Goal: Task Accomplishment & Management: Use online tool/utility

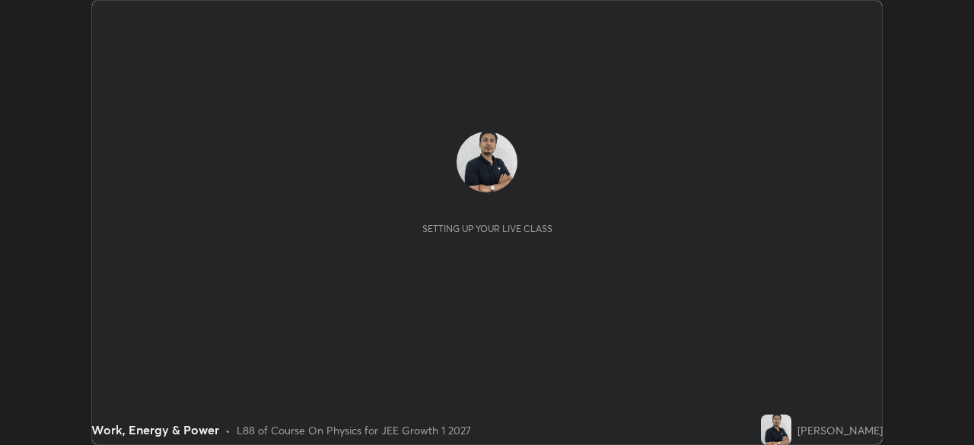
scroll to position [445, 973]
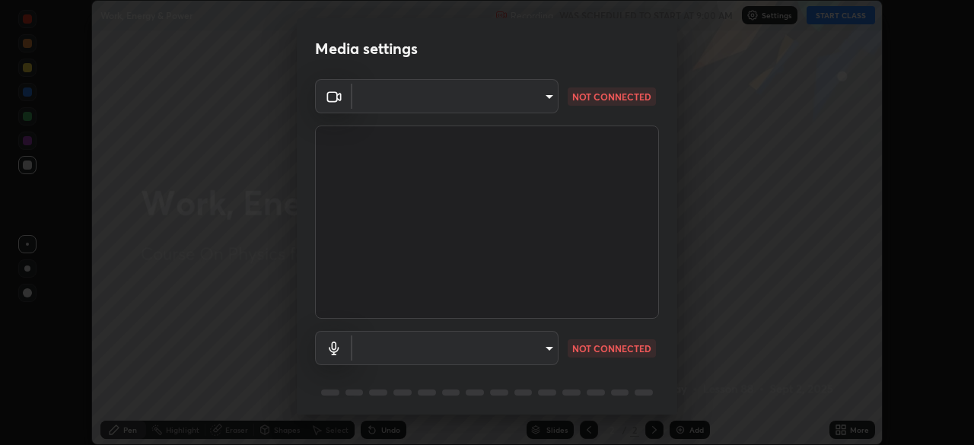
type input "d46bdb16ff48e767c093e7d50f7545420f89c8de5e6ebdbdd199fd5da91999c1"
type input "default"
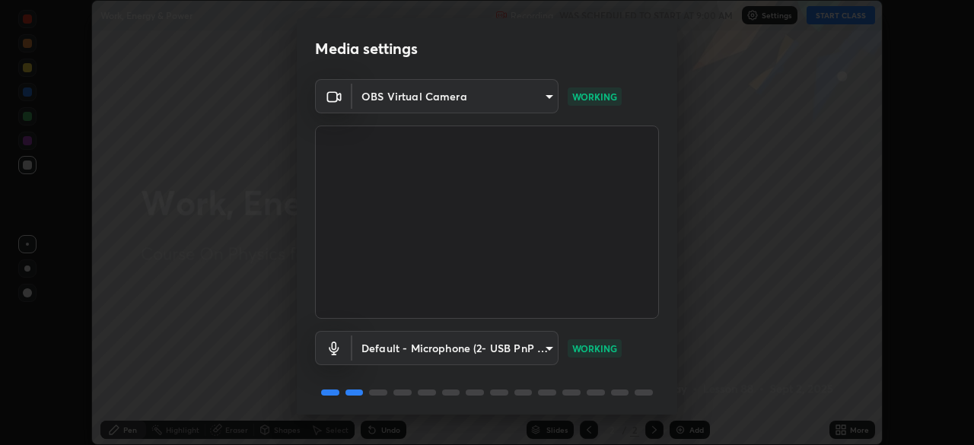
click at [397, 100] on body "Erase all Work, Energy & Power Recording WAS SCHEDULED TO START AT 9:00 AM Sett…" at bounding box center [487, 222] width 974 height 445
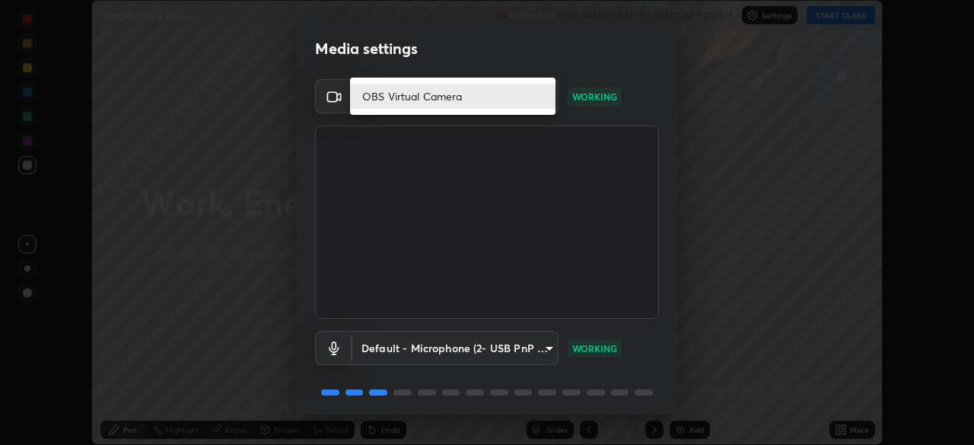
click at [327, 115] on div at bounding box center [487, 222] width 974 height 445
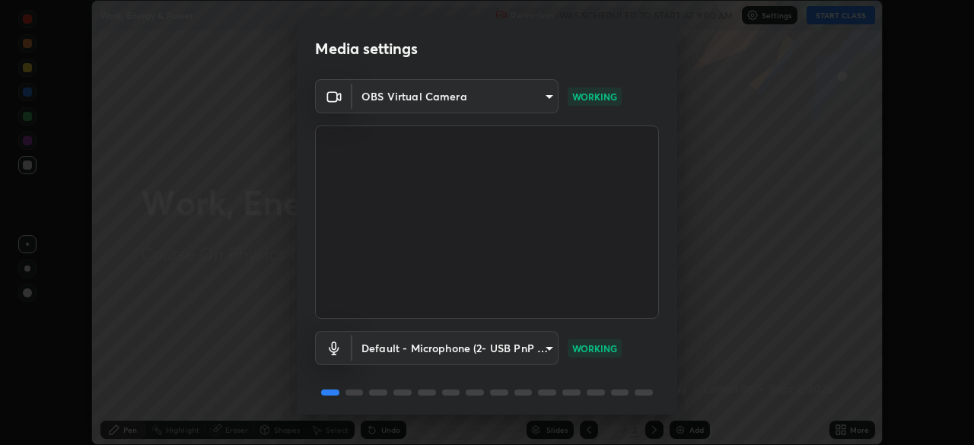
click at [790, 303] on div "Media settings OBS Virtual Camera d46bdb16ff48e767c093e7d50f7545420f89c8de5e6eb…" at bounding box center [487, 222] width 974 height 445
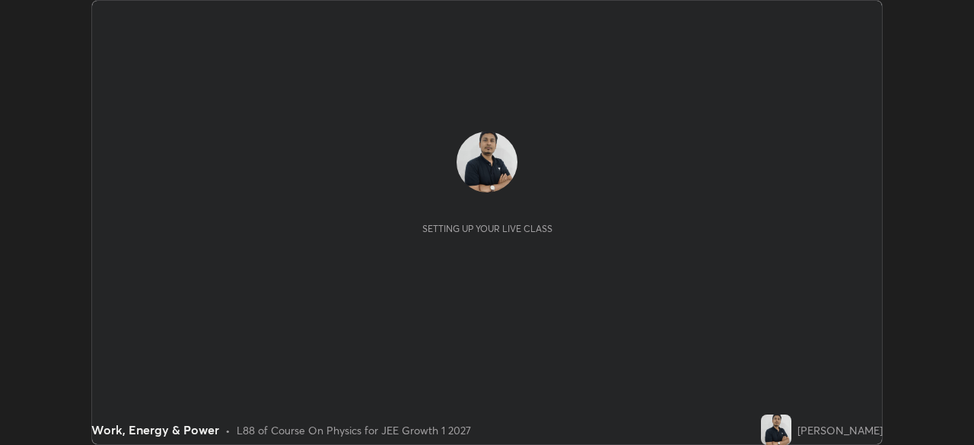
scroll to position [445, 973]
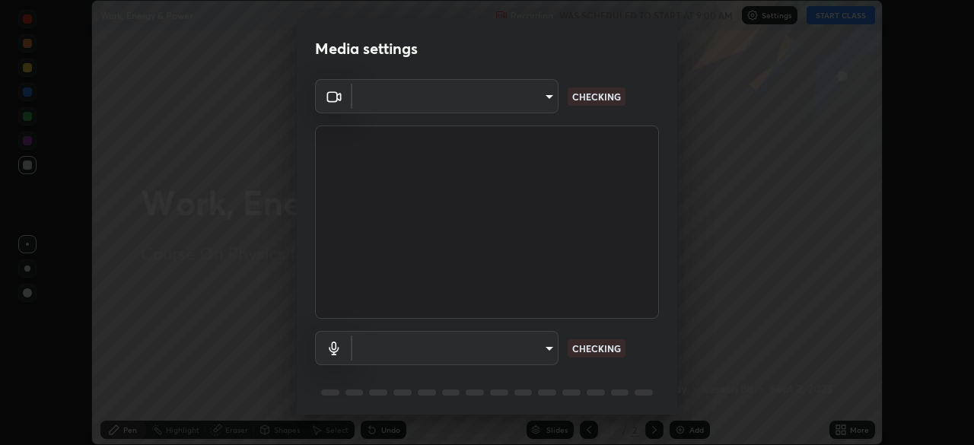
click at [511, 104] on body "Erase all Work, Energy & Power Recording WAS SCHEDULED TO START AT 9:00 AM Sett…" at bounding box center [487, 222] width 974 height 445
type input "d46bdb16ff48e767c093e7d50f7545420f89c8de5e6ebdbdd199fd5da91999c1"
type input "default"
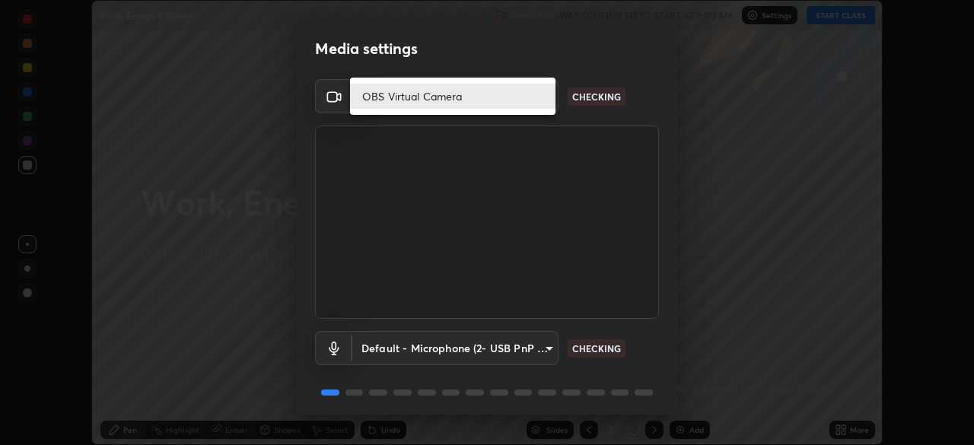
click at [489, 148] on div at bounding box center [487, 222] width 974 height 445
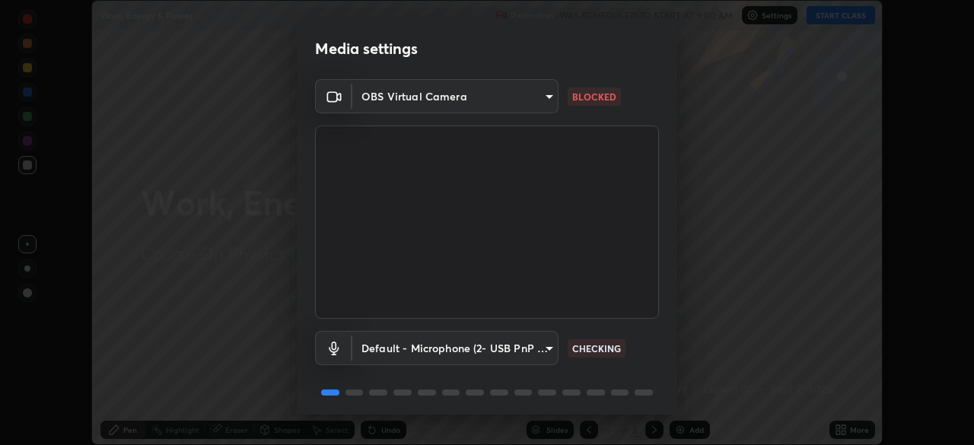
click at [509, 103] on body "Erase all Work, Energy & Power Recording WAS SCHEDULED TO START AT 9:00 AM Sett…" at bounding box center [487, 222] width 974 height 445
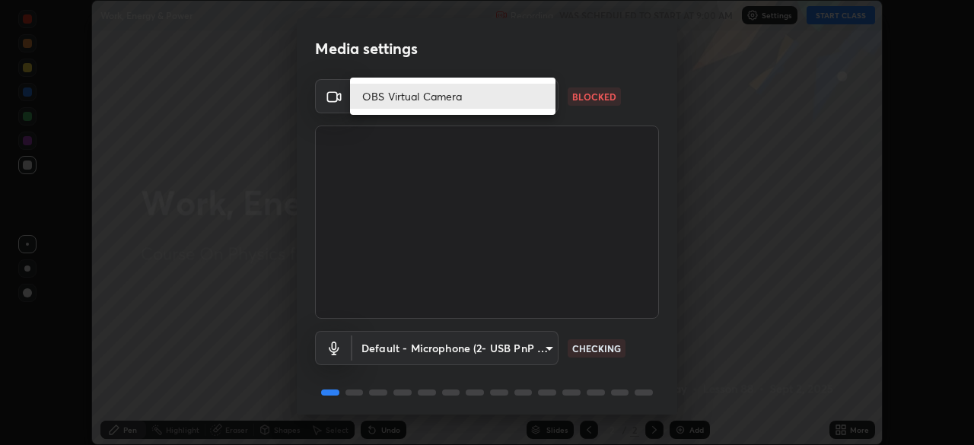
click at [497, 105] on li "OBS Virtual Camera" at bounding box center [452, 96] width 205 height 25
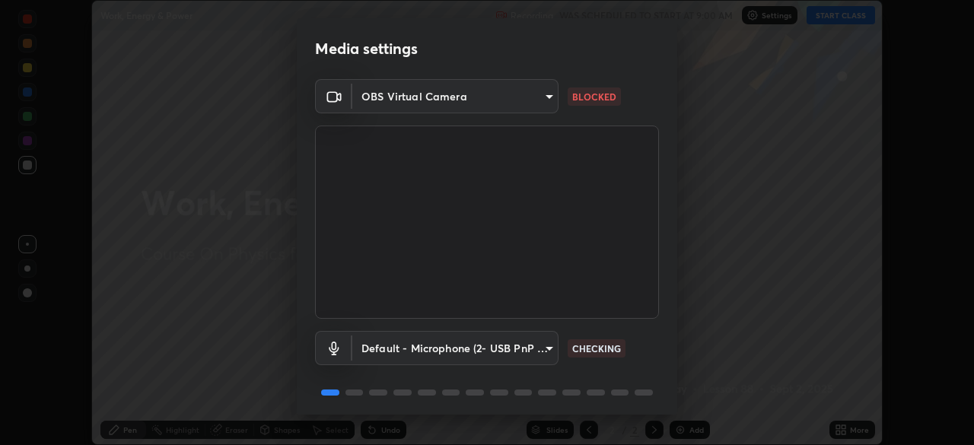
click at [524, 103] on body "Erase all Work, Energy & Power Recording WAS SCHEDULED TO START AT 9:00 AM Sett…" at bounding box center [487, 222] width 974 height 445
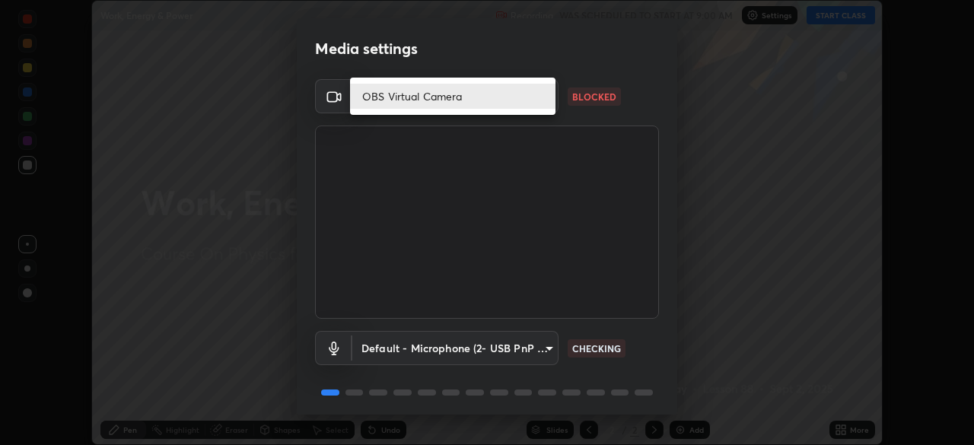
click at [524, 103] on li "OBS Virtual Camera" at bounding box center [452, 96] width 205 height 25
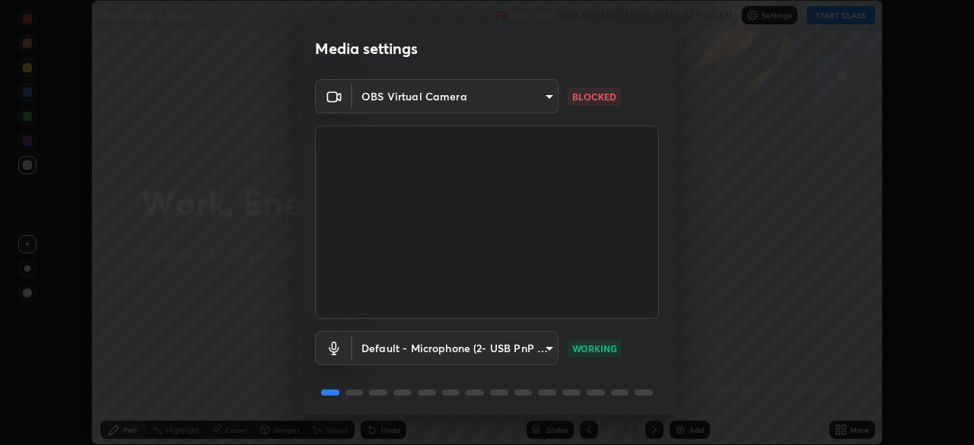
click at [533, 102] on body "Erase all Work, Energy & Power Recording WAS SCHEDULED TO START AT 9:00 AM Sett…" at bounding box center [487, 222] width 974 height 445
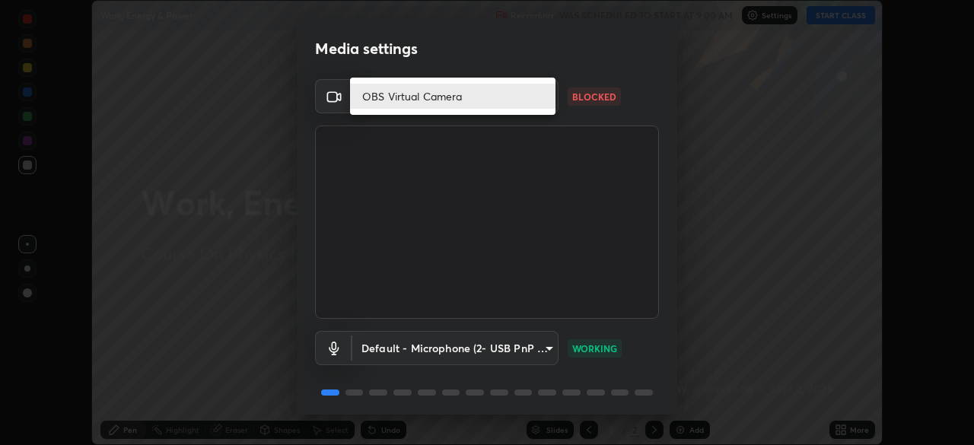
click at [529, 106] on li "OBS Virtual Camera" at bounding box center [452, 96] width 205 height 25
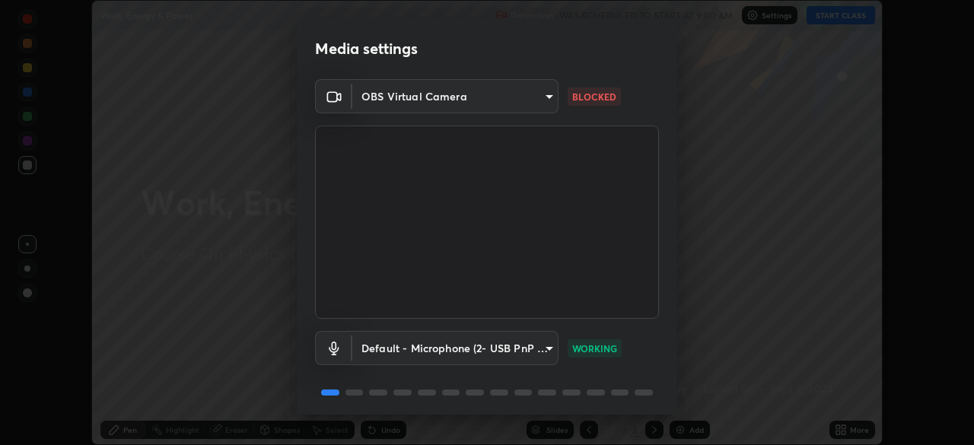
click at [740, 321] on div "Media settings OBS Virtual Camera d46bdb16ff48e767c093e7d50f7545420f89c8de5e6eb…" at bounding box center [487, 222] width 974 height 445
click at [423, 101] on body "Erase all Work, Energy & Power Recording WAS SCHEDULED TO START AT 9:00 AM Sett…" at bounding box center [487, 222] width 974 height 445
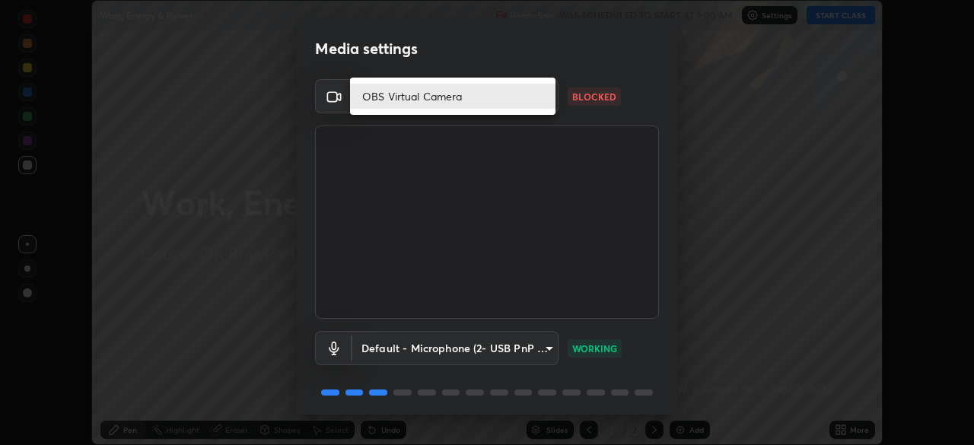
click at [431, 97] on li "OBS Virtual Camera" at bounding box center [452, 96] width 205 height 25
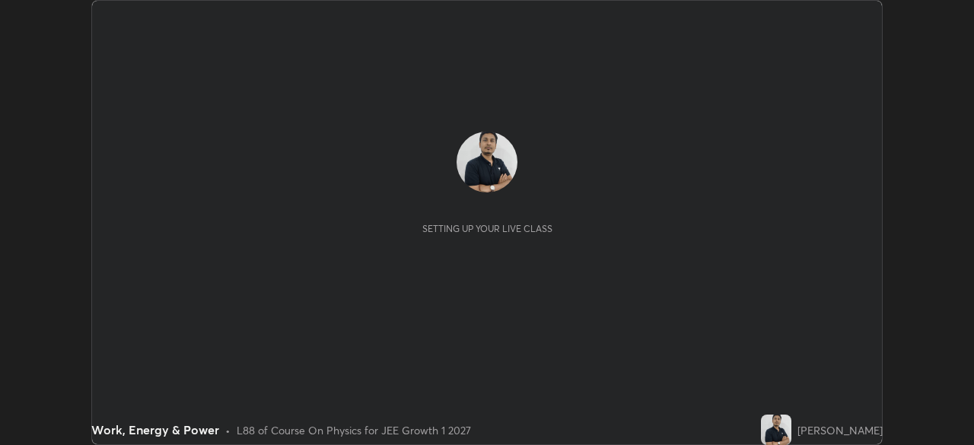
scroll to position [445, 973]
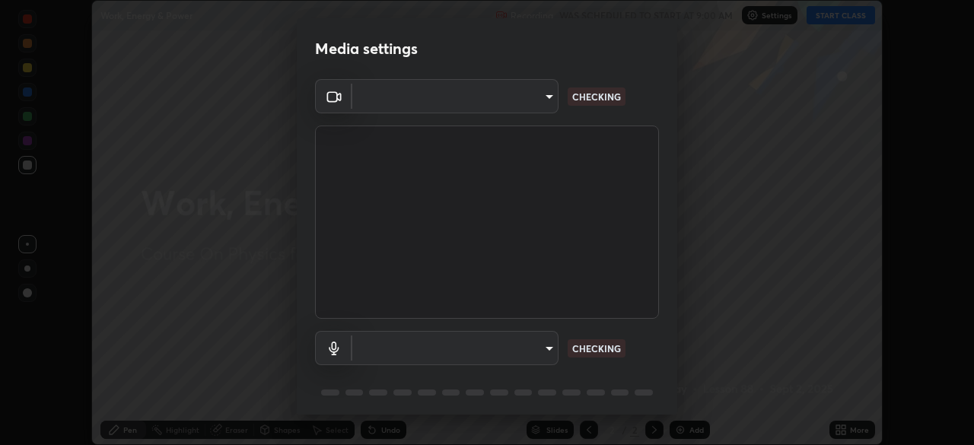
click at [402, 102] on body "Erase all Work, Energy & Power Recording WAS SCHEDULED TO START AT 9:00 AM Sett…" at bounding box center [487, 222] width 974 height 445
type input "d46bdb16ff48e767c093e7d50f7545420f89c8de5e6ebdbdd199fd5da91999c1"
type input "default"
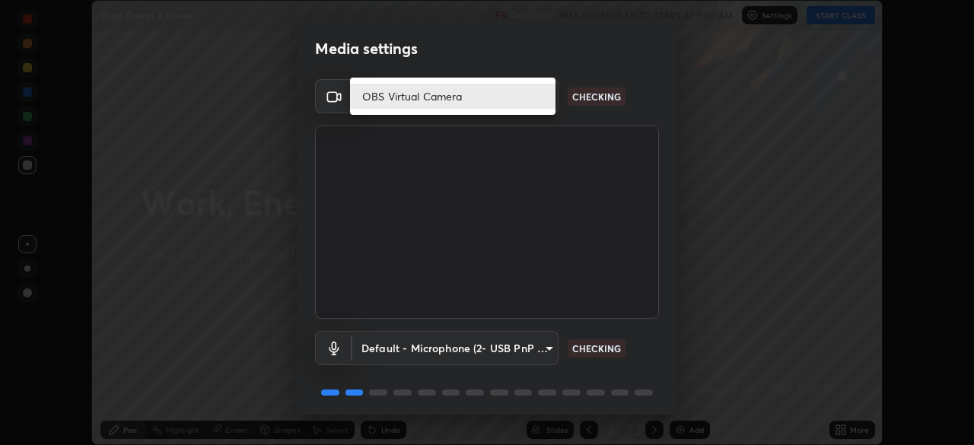
click at [376, 141] on div at bounding box center [487, 222] width 974 height 445
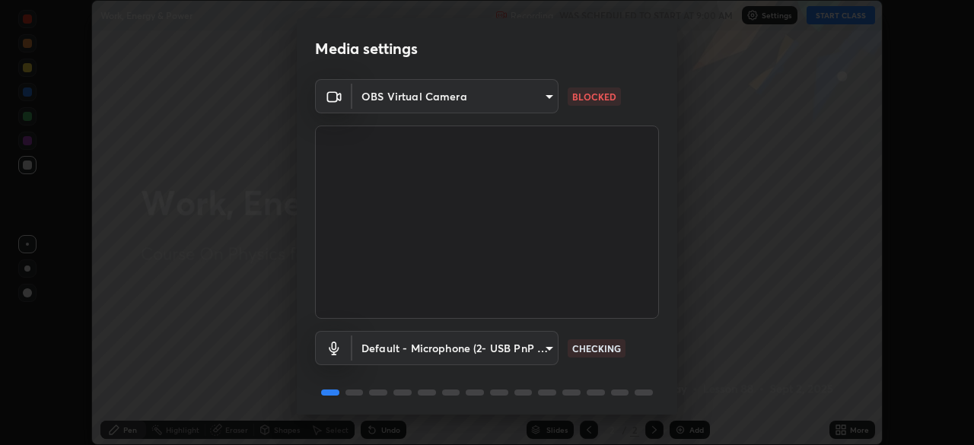
click at [393, 106] on body "Erase all Work, Energy & Power Recording WAS SCHEDULED TO START AT 9:00 AM Sett…" at bounding box center [487, 222] width 974 height 445
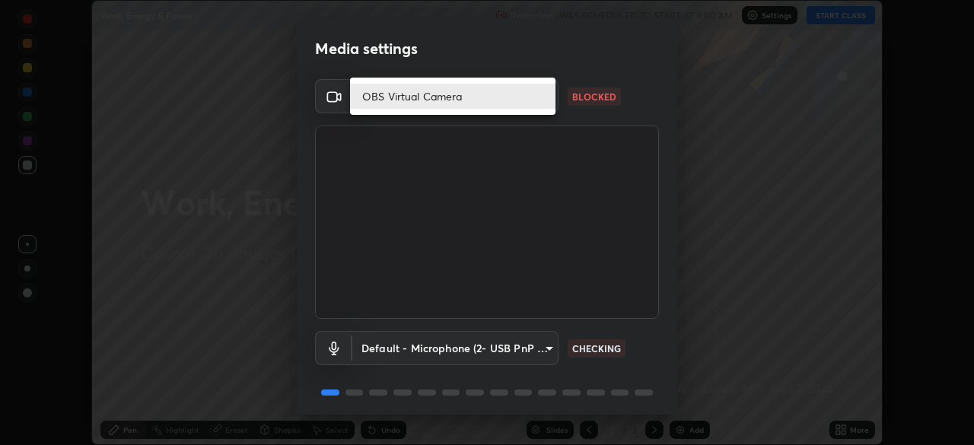
click at [388, 105] on li "OBS Virtual Camera" at bounding box center [452, 96] width 205 height 25
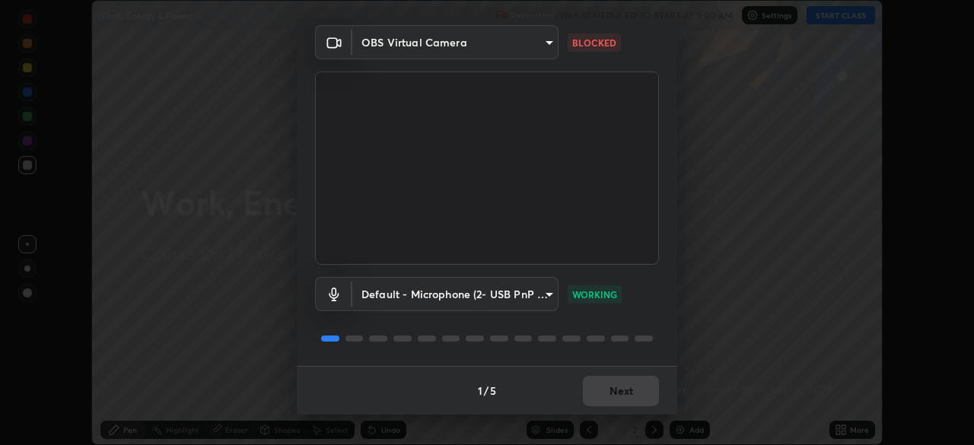
scroll to position [0, 0]
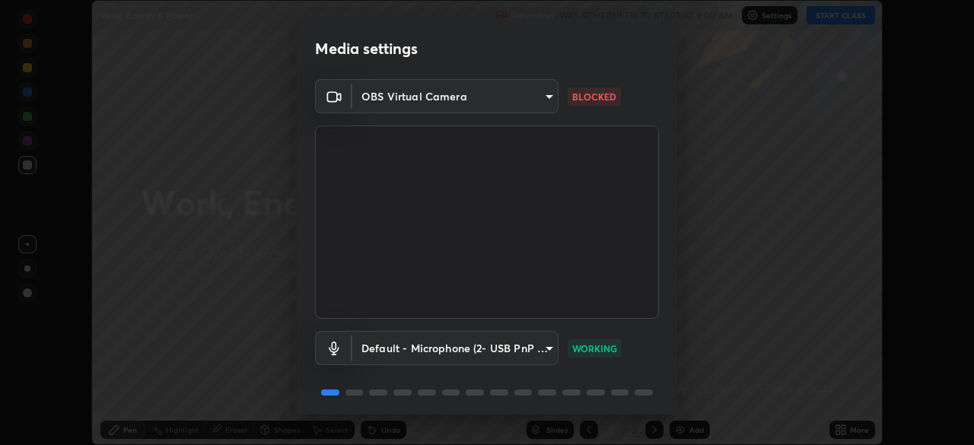
click at [453, 95] on body "Erase all Work, Energy & Power Recording WAS SCHEDULED TO START AT 9:00 AM Sett…" at bounding box center [487, 222] width 974 height 445
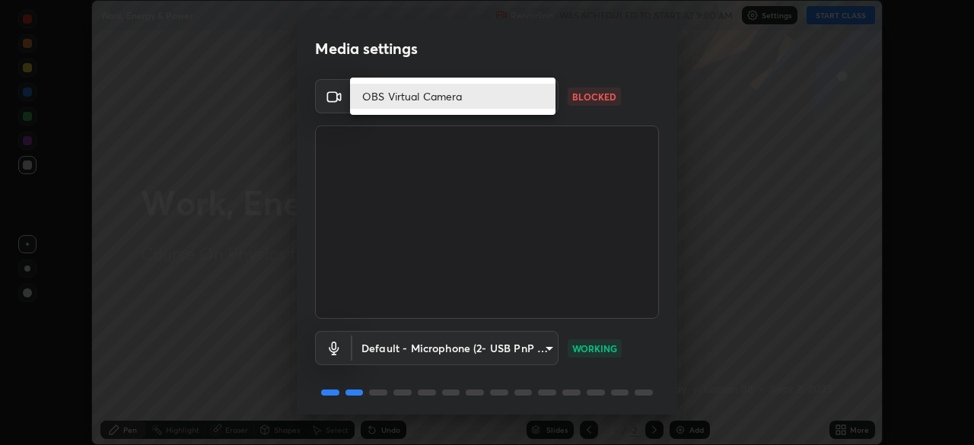
click at [383, 138] on div at bounding box center [487, 222] width 974 height 445
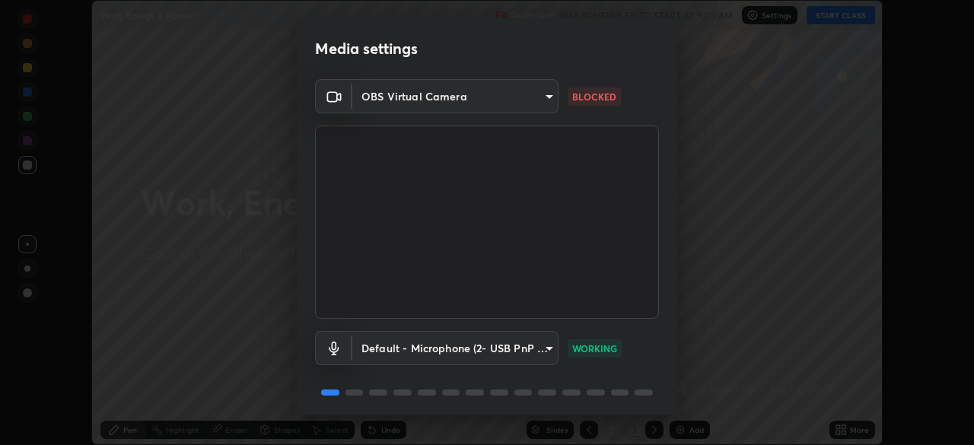
click at [333, 98] on icon at bounding box center [334, 96] width 18 height 18
click at [385, 101] on body "Erase all Work, Energy & Power Recording WAS SCHEDULED TO START AT 9:00 AM Sett…" at bounding box center [487, 222] width 974 height 445
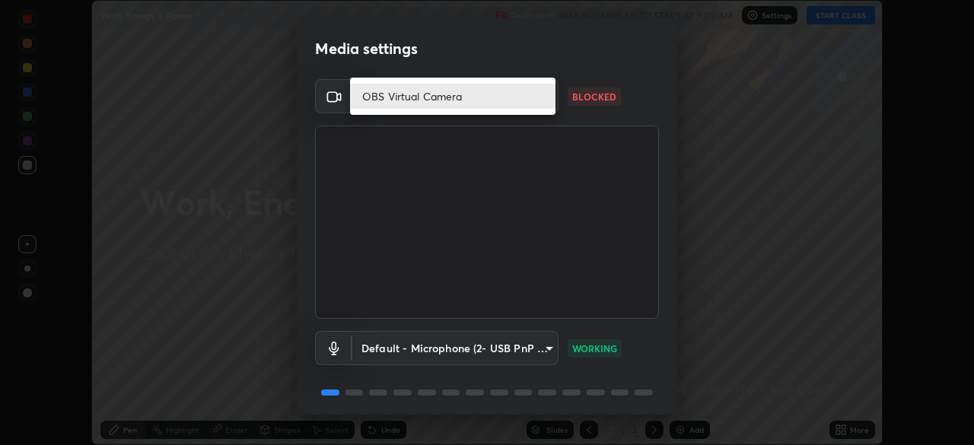
click at [401, 103] on li "OBS Virtual Camera" at bounding box center [452, 96] width 205 height 25
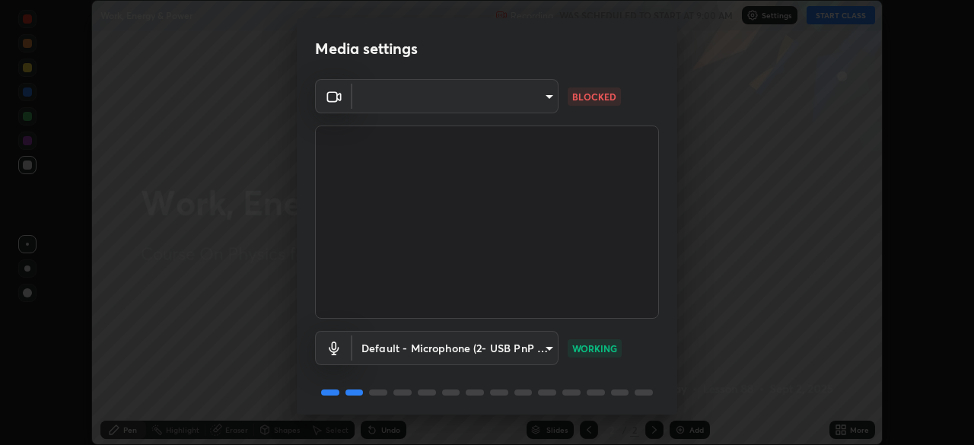
click at [472, 94] on body "Erase all Work, Energy & Power Recording WAS SCHEDULED TO START AT 9:00 AM Sett…" at bounding box center [487, 222] width 974 height 445
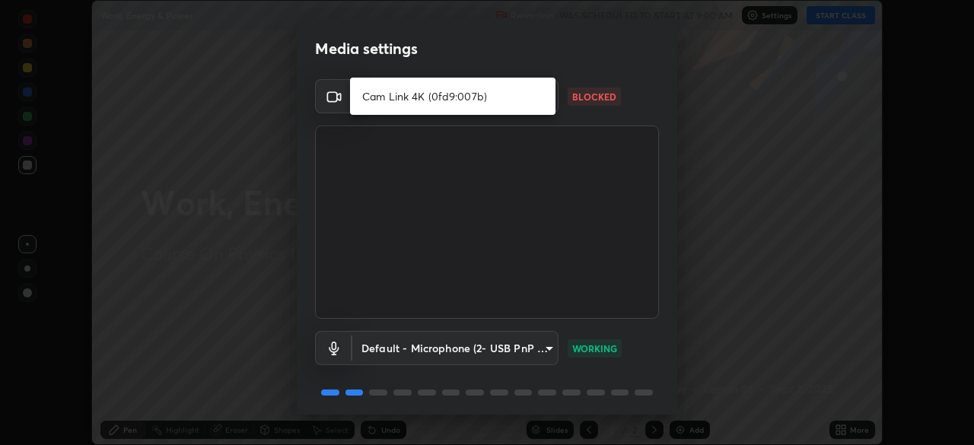
click at [461, 97] on li "Cam Link 4K (0fd9:007b)" at bounding box center [452, 96] width 205 height 25
type input "6a58b21e3886260455e3a8f5b68a010b8d66c957dea9152d99a69134fe1af4a5"
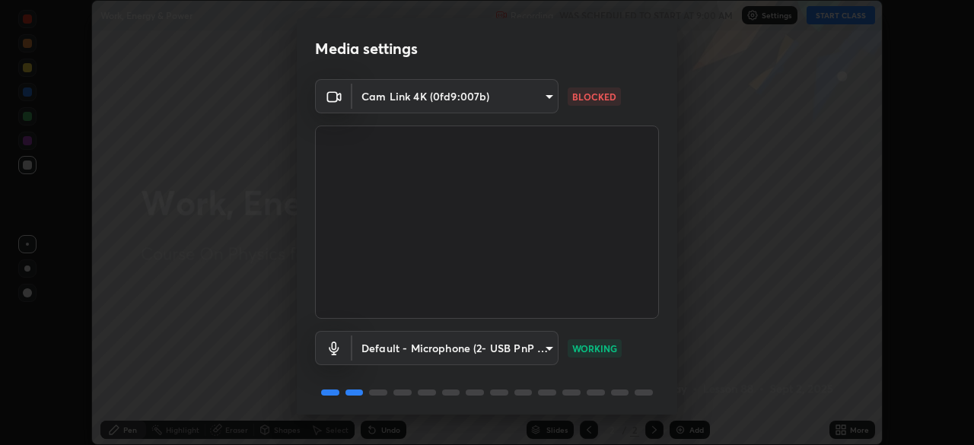
click at [533, 99] on body "Erase all Work, Energy & Power Recording WAS SCHEDULED TO START AT 9:00 AM Sett…" at bounding box center [487, 222] width 974 height 445
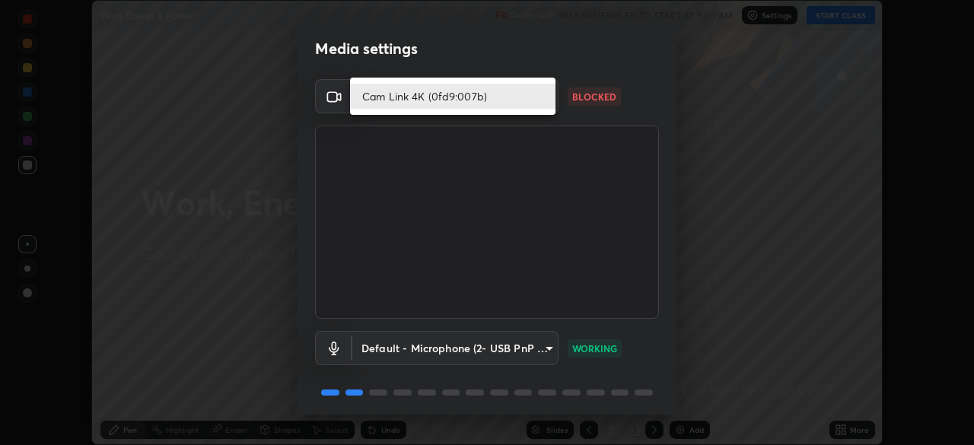
click at [520, 91] on li "Cam Link 4K (0fd9:007b)" at bounding box center [452, 96] width 205 height 25
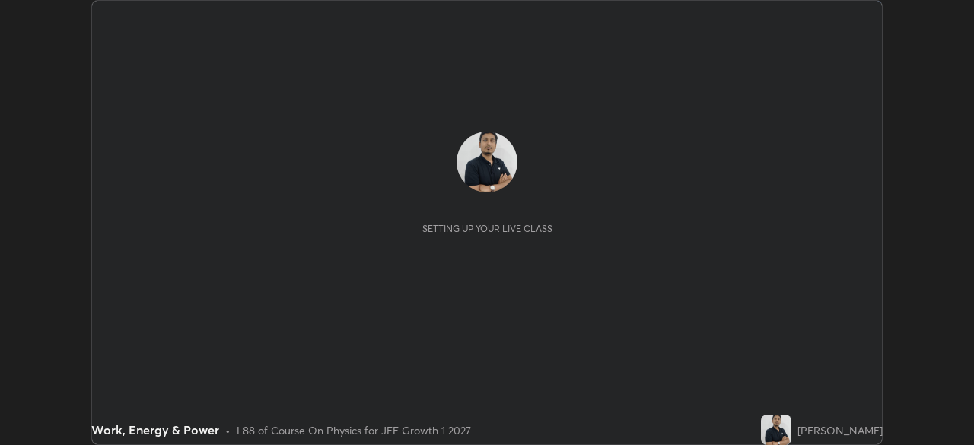
scroll to position [445, 973]
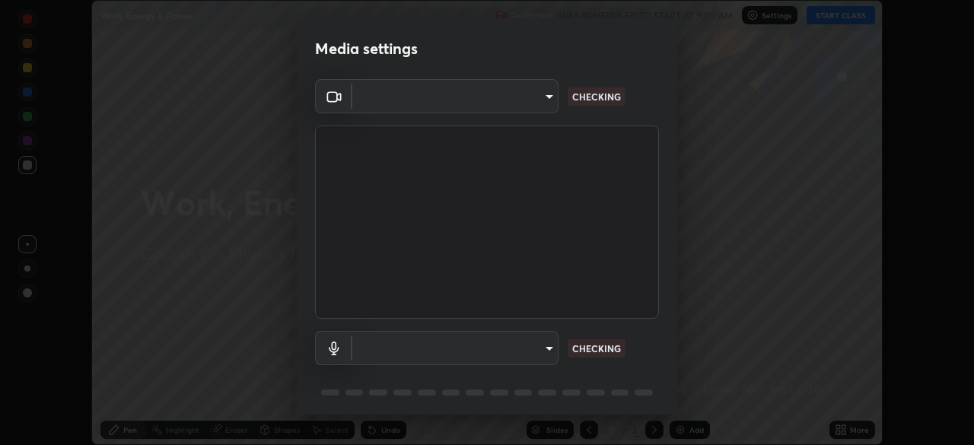
type input "default"
click at [532, 97] on body "Erase all Work, Energy & Power Recording WAS SCHEDULED TO START AT 9:00 AM Sett…" at bounding box center [487, 222] width 974 height 445
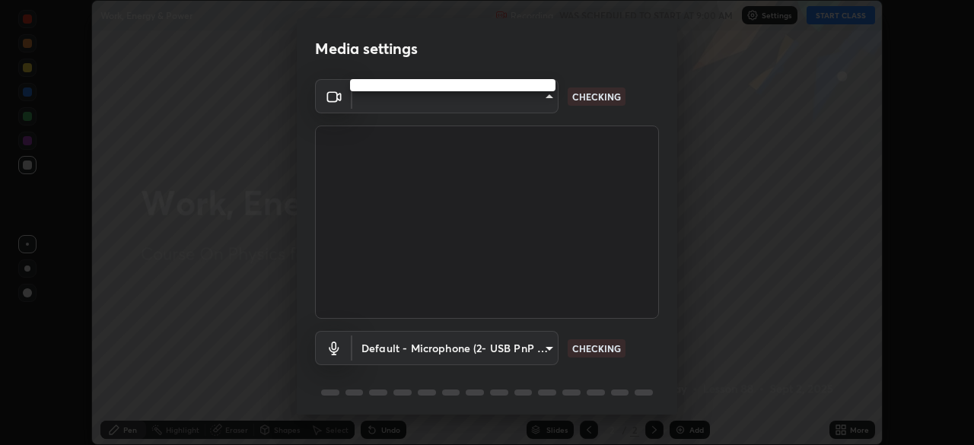
click at [527, 102] on div at bounding box center [487, 222] width 974 height 445
click at [519, 102] on body "Erase all Work, Energy & Power Recording WAS SCHEDULED TO START AT 9:00 AM Sett…" at bounding box center [487, 222] width 974 height 445
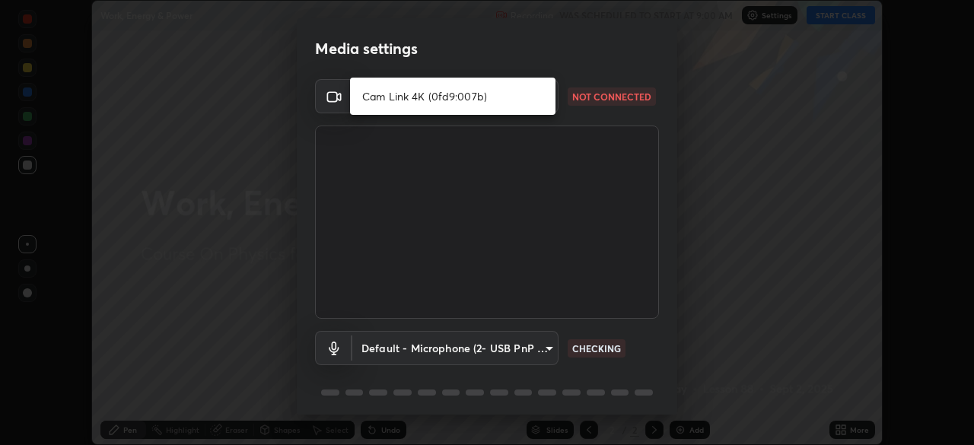
click at [521, 100] on li "Cam Link 4K (0fd9:007b)" at bounding box center [452, 96] width 205 height 25
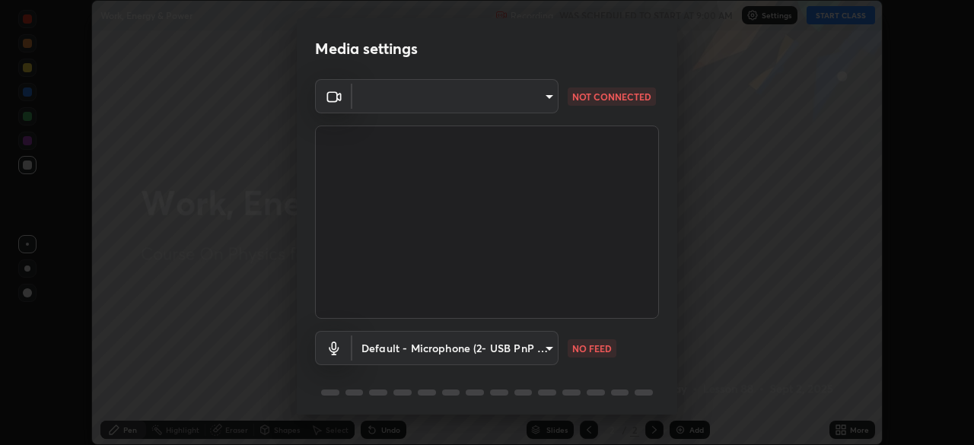
click at [538, 96] on body "Erase all Work, Energy & Power Recording WAS SCHEDULED TO START AT 9:00 AM Sett…" at bounding box center [487, 222] width 974 height 445
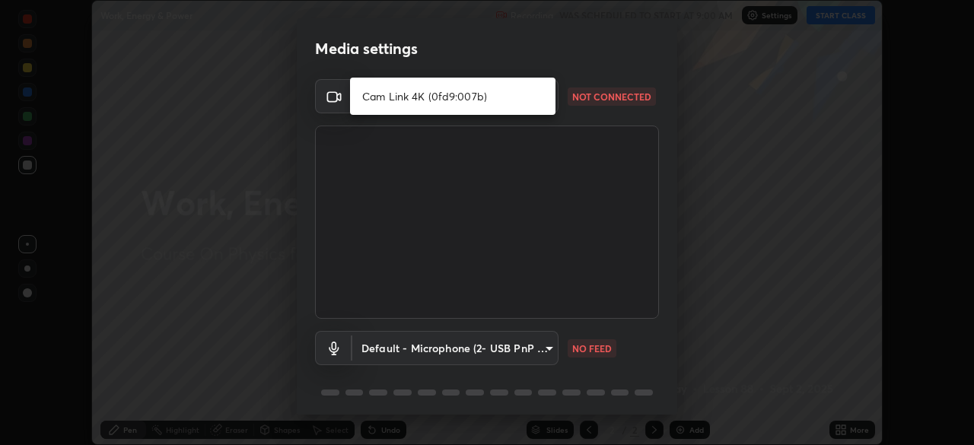
click at [532, 99] on li "Cam Link 4K (0fd9:007b)" at bounding box center [452, 96] width 205 height 25
type input "6a58b21e3886260455e3a8f5b68a010b8d66c957dea9152d99a69134fe1af4a5"
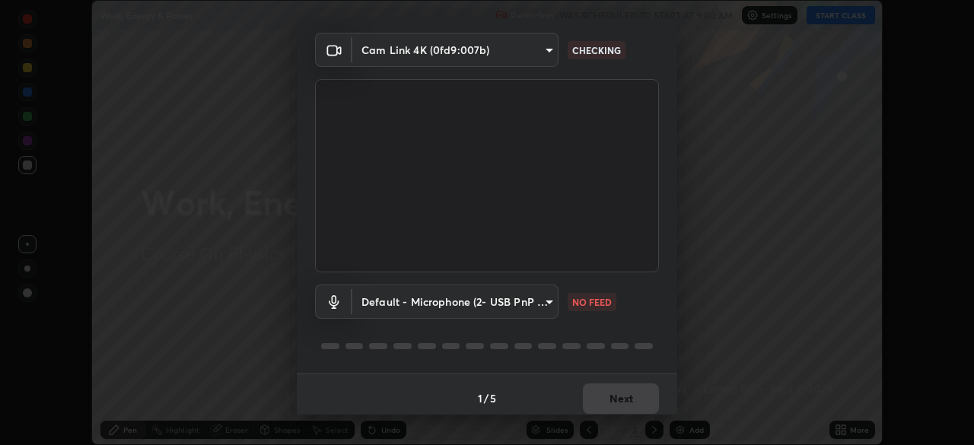
scroll to position [54, 0]
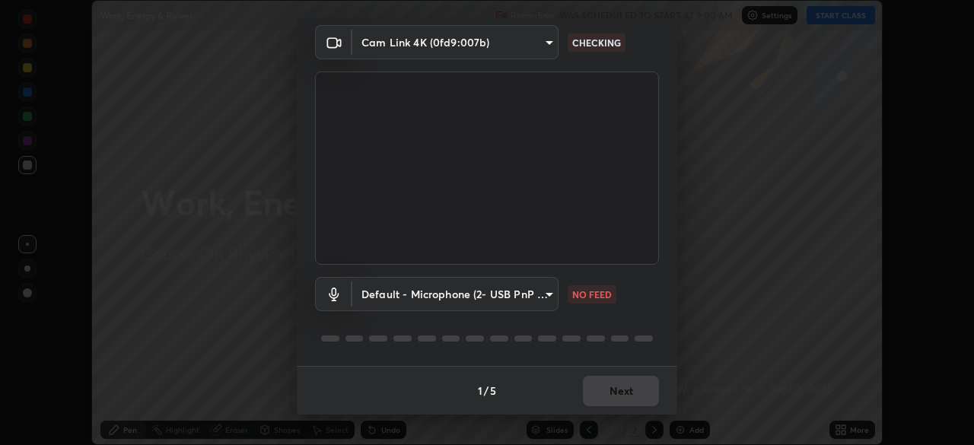
click at [529, 304] on body "Erase all Work, Energy & Power Recording WAS SCHEDULED TO START AT 9:00 AM Sett…" at bounding box center [487, 222] width 974 height 445
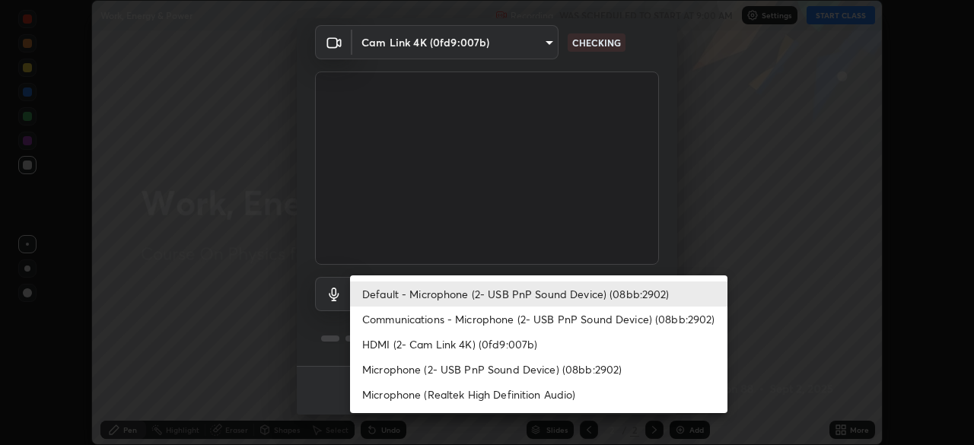
click at [537, 371] on li "Microphone (2- USB PnP Sound Device) (08bb:2902)" at bounding box center [538, 369] width 377 height 25
type input "523119136fc1150737cc506150177678be9dd147c8cb23d4e4e245b066326e61"
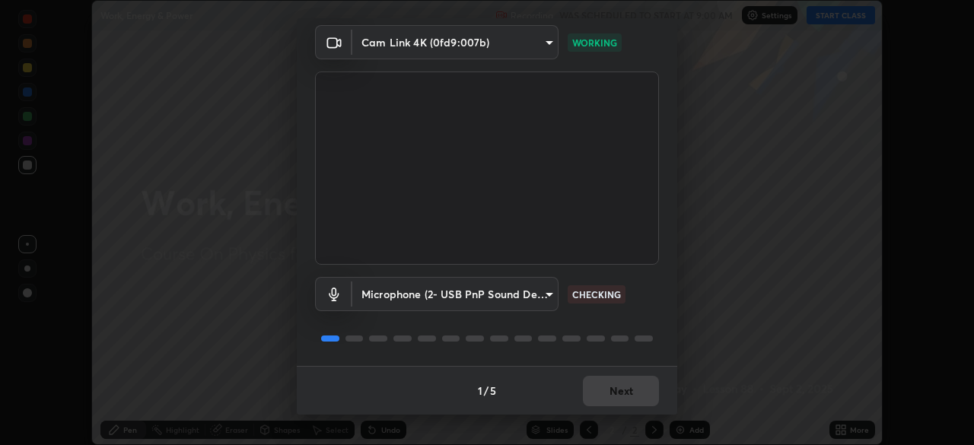
click at [525, 35] on body "Erase all Work, Energy & Power Recording WAS SCHEDULED TO START AT 9:00 AM Sett…" at bounding box center [487, 222] width 974 height 445
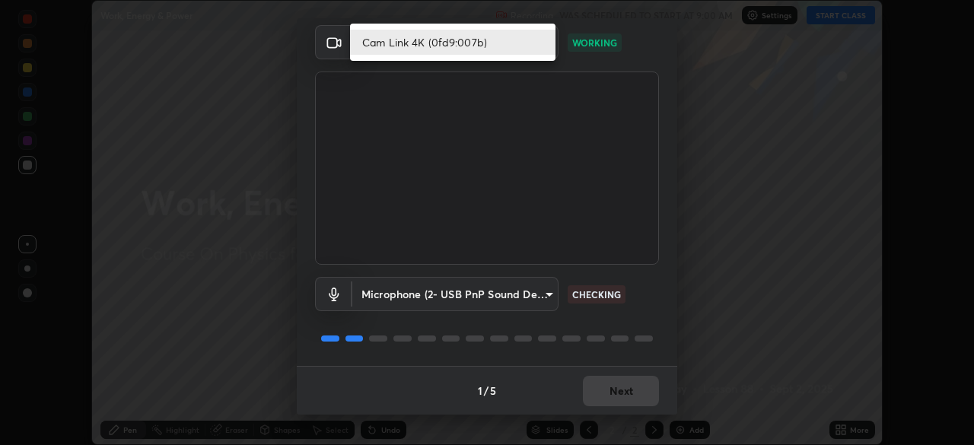
click at [528, 39] on li "Cam Link 4K (0fd9:007b)" at bounding box center [452, 42] width 205 height 25
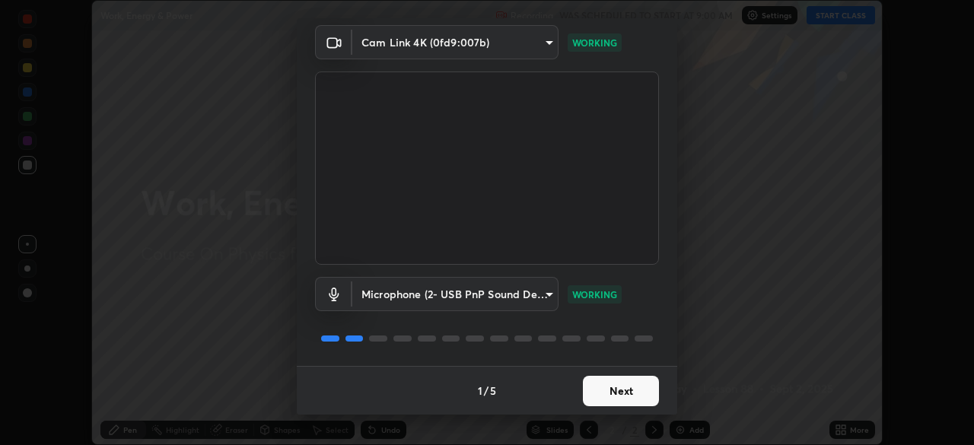
click at [634, 391] on button "Next" at bounding box center [621, 391] width 76 height 30
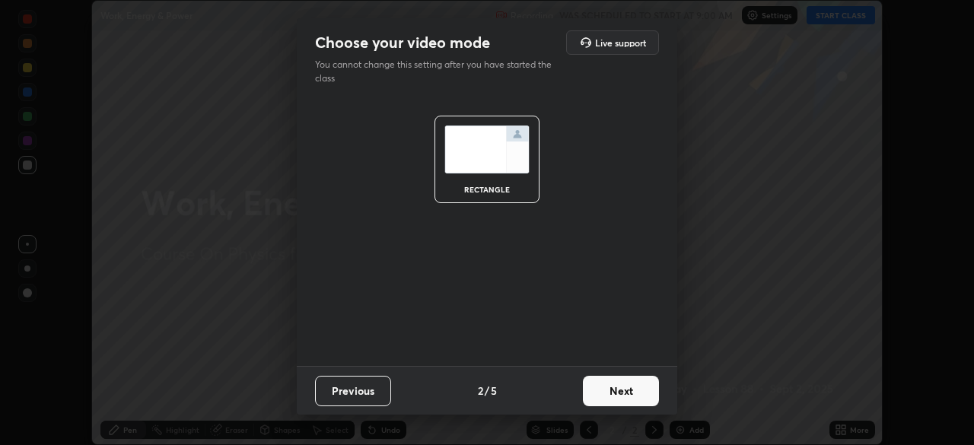
click at [638, 402] on button "Next" at bounding box center [621, 391] width 76 height 30
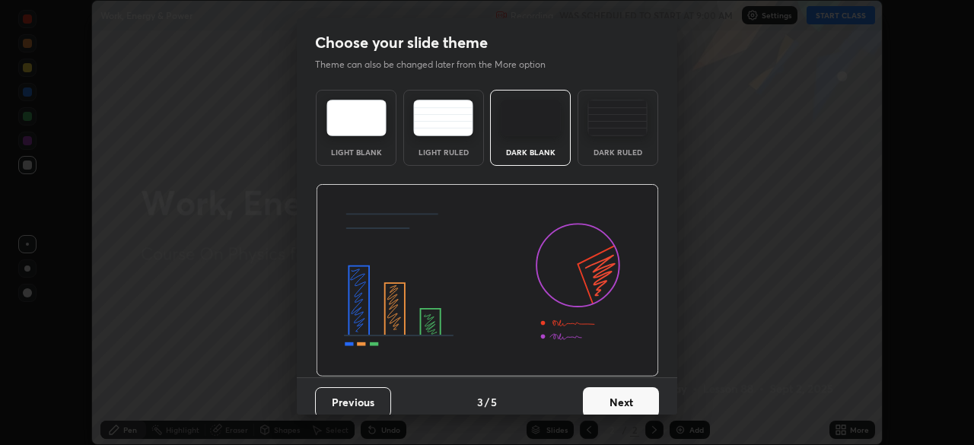
click at [642, 403] on button "Next" at bounding box center [621, 402] width 76 height 30
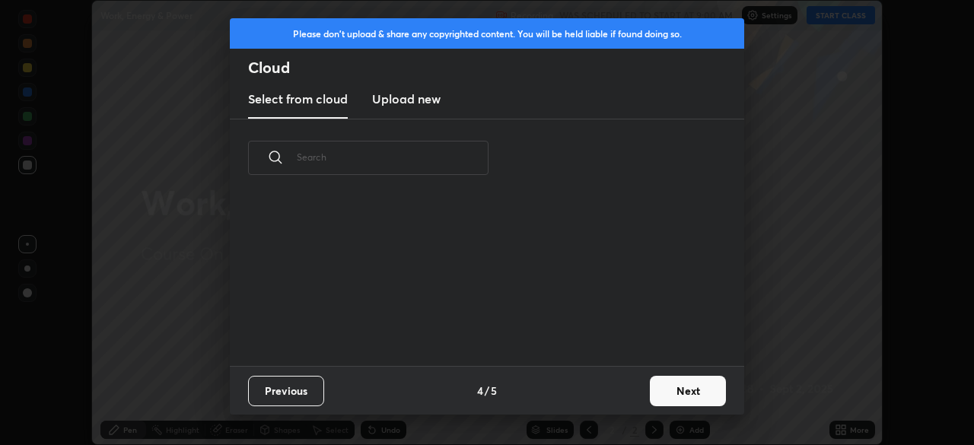
click at [677, 389] on button "Next" at bounding box center [688, 391] width 76 height 30
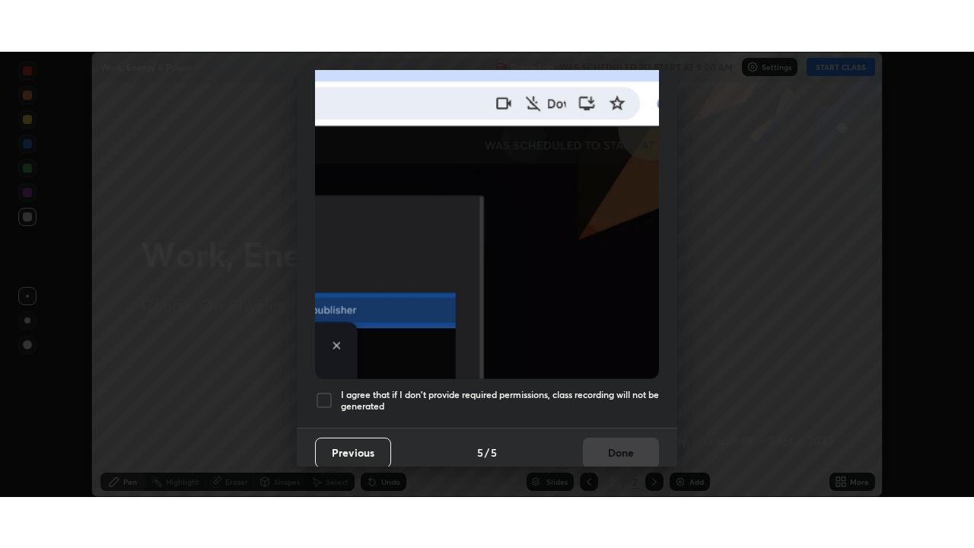
scroll to position [364, 0]
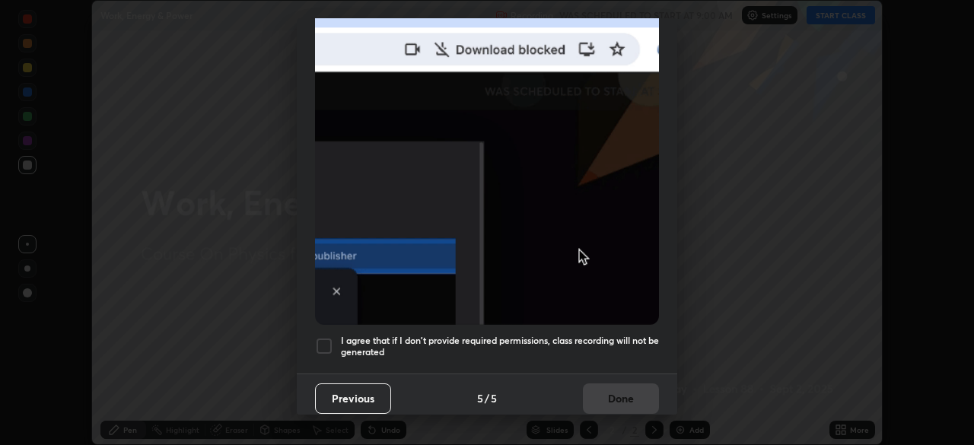
click at [335, 337] on div "I agree that if I don't provide required permissions, class recording will not …" at bounding box center [487, 346] width 344 height 18
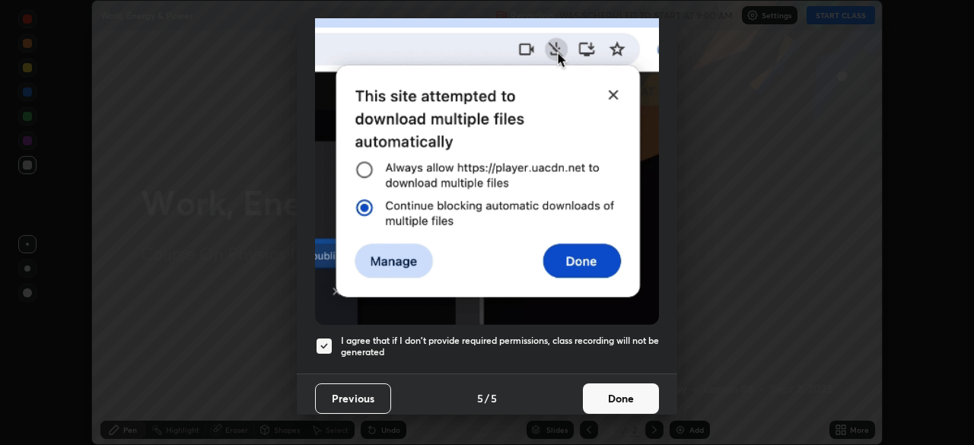
click at [612, 390] on button "Done" at bounding box center [621, 398] width 76 height 30
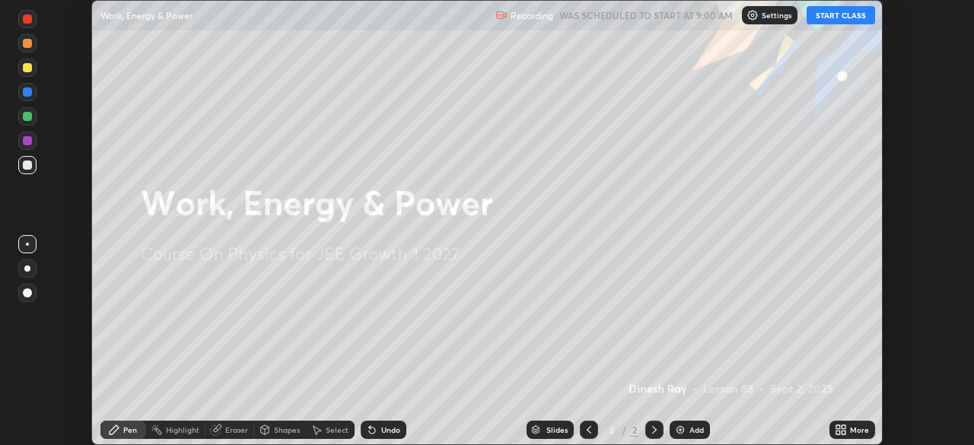
click at [847, 431] on div "More" at bounding box center [852, 430] width 46 height 18
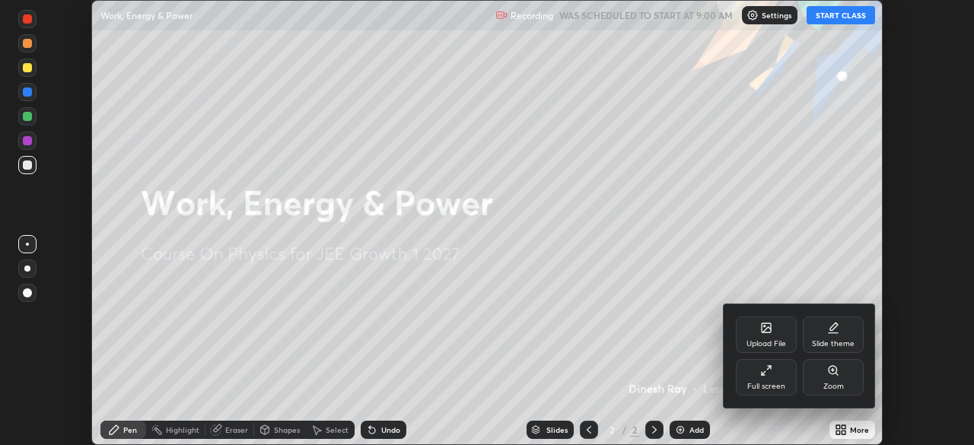
click at [777, 377] on div "Full screen" at bounding box center [766, 377] width 61 height 37
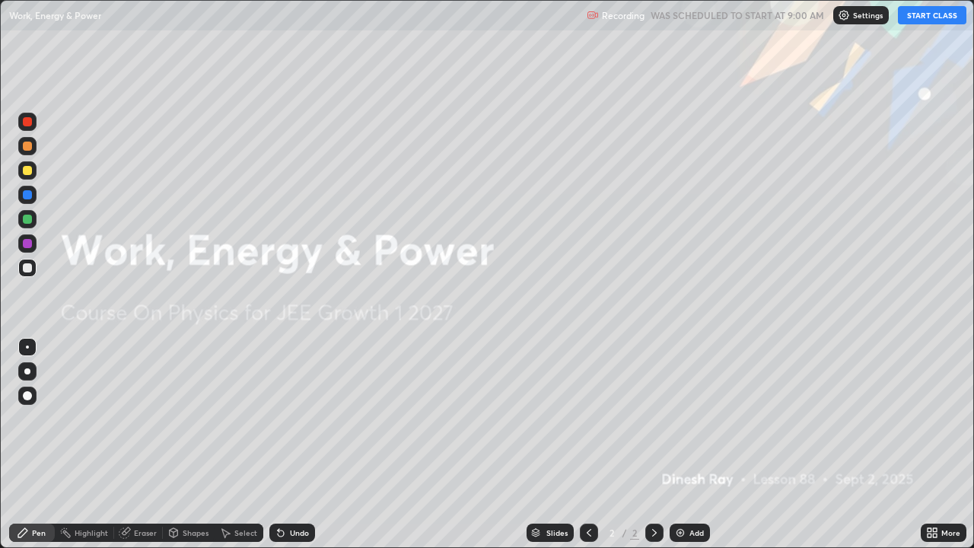
scroll to position [548, 974]
click at [933, 14] on button "START CLASS" at bounding box center [932, 15] width 68 height 18
click at [27, 371] on div at bounding box center [27, 371] width 6 height 6
click at [23, 169] on div at bounding box center [27, 170] width 9 height 9
click at [681, 444] on img at bounding box center [680, 532] width 12 height 12
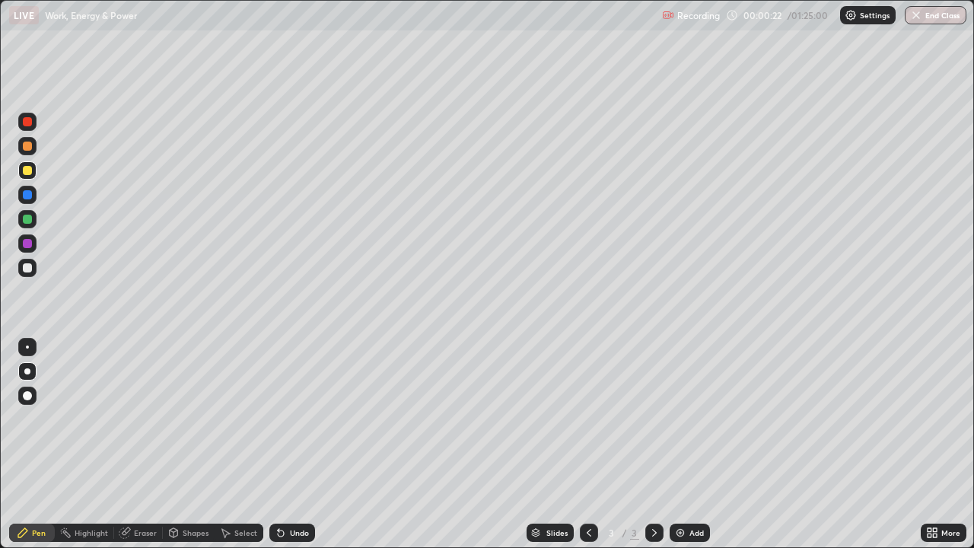
click at [26, 173] on div at bounding box center [27, 170] width 9 height 9
click at [685, 444] on div "Add" at bounding box center [689, 532] width 40 height 18
click at [33, 265] on div at bounding box center [27, 268] width 18 height 18
click at [30, 198] on div at bounding box center [27, 194] width 9 height 9
click at [28, 268] on div at bounding box center [27, 267] width 9 height 9
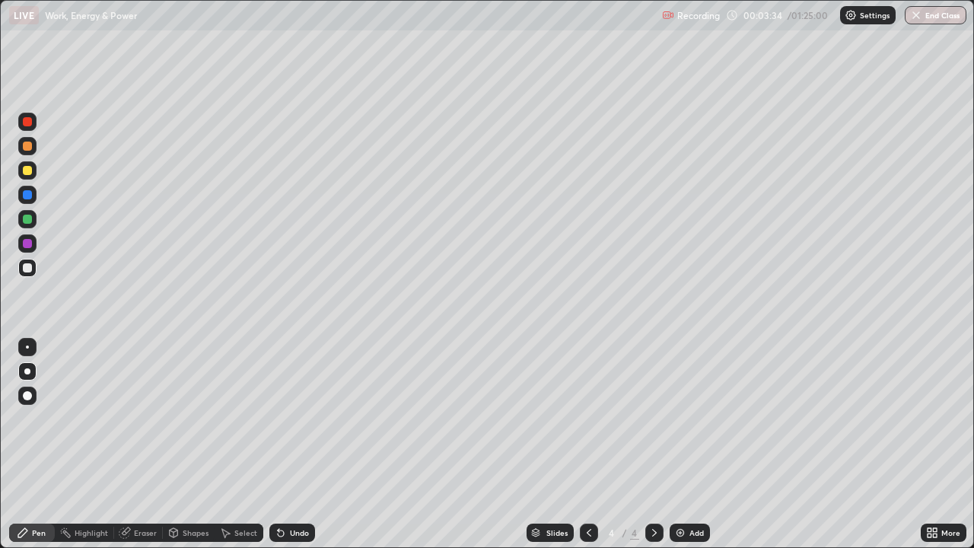
click at [27, 171] on div at bounding box center [27, 170] width 9 height 9
click at [278, 444] on icon at bounding box center [281, 533] width 6 height 6
click at [33, 218] on div at bounding box center [27, 219] width 18 height 18
click at [26, 222] on div at bounding box center [27, 218] width 9 height 9
click at [30, 271] on div at bounding box center [27, 267] width 9 height 9
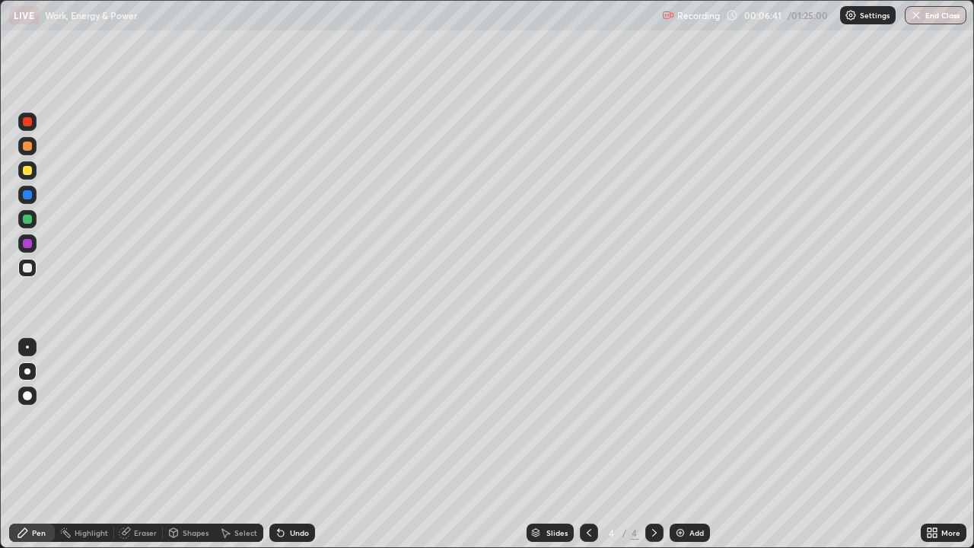
click at [28, 171] on div at bounding box center [27, 170] width 9 height 9
click at [146, 444] on div "Eraser" at bounding box center [138, 532] width 49 height 18
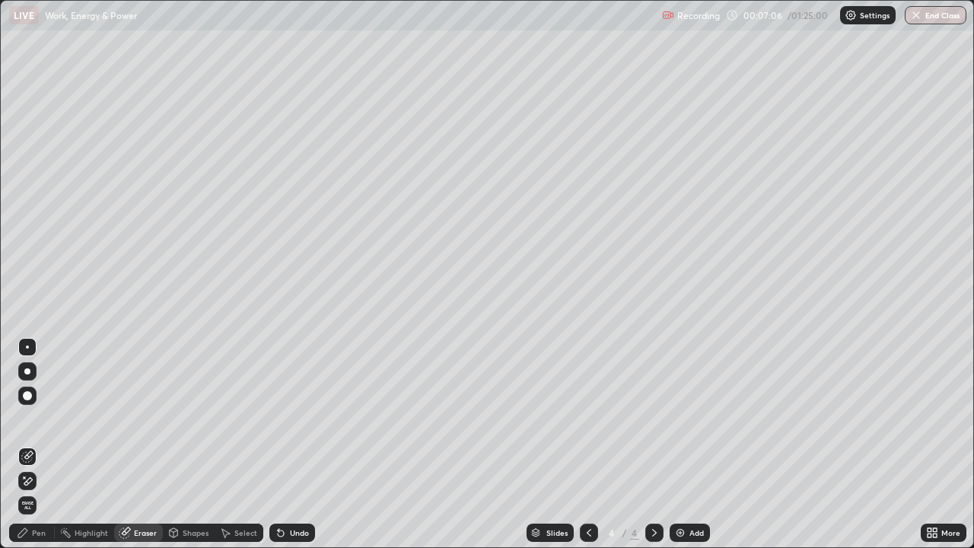
click at [37, 444] on div "Pen" at bounding box center [39, 533] width 14 height 8
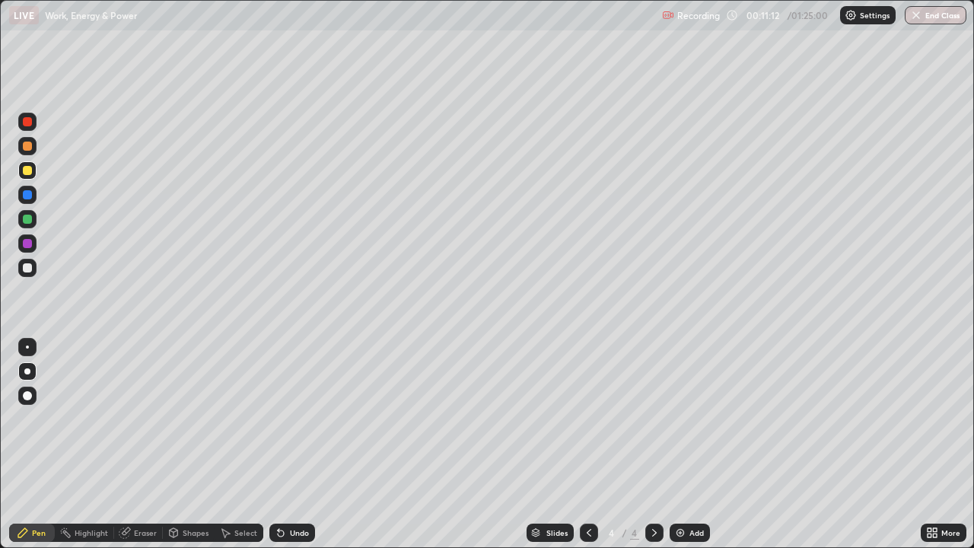
click at [689, 444] on div "Add" at bounding box center [696, 533] width 14 height 8
click at [30, 147] on div at bounding box center [27, 145] width 9 height 9
click at [32, 269] on div at bounding box center [27, 268] width 18 height 18
click at [186, 444] on div "Shapes" at bounding box center [196, 533] width 26 height 8
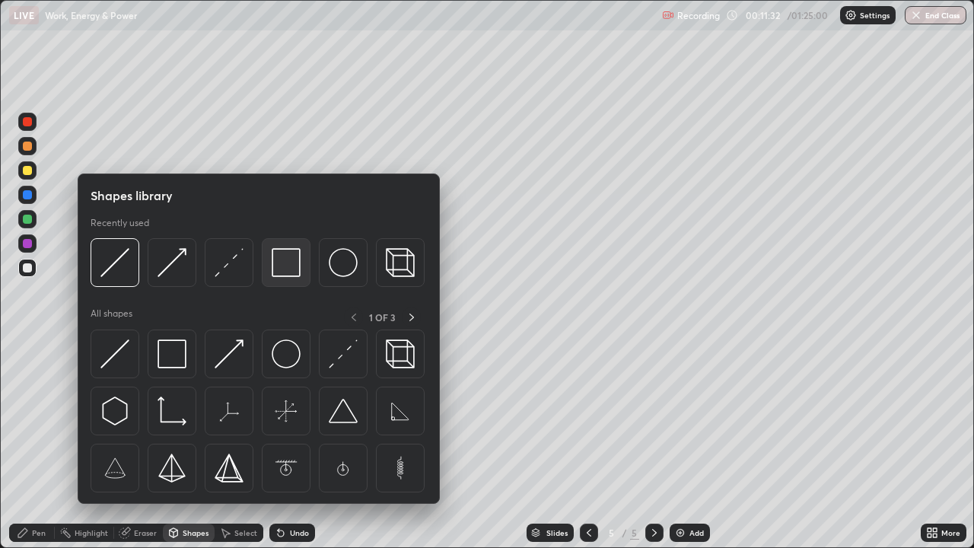
click at [288, 270] on img at bounding box center [286, 262] width 29 height 29
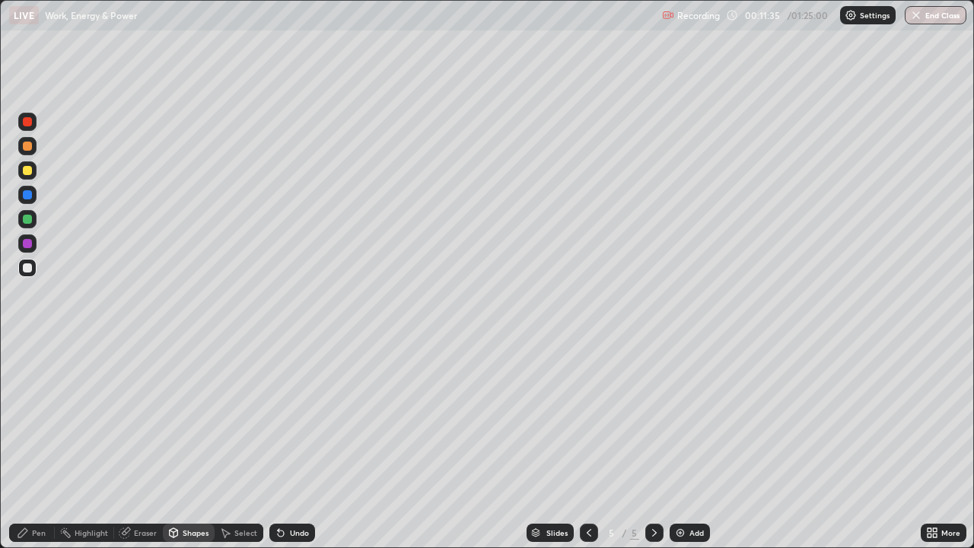
click at [34, 173] on div at bounding box center [27, 170] width 18 height 18
click at [297, 444] on div "Undo" at bounding box center [292, 532] width 46 height 18
click at [295, 444] on div "Undo" at bounding box center [292, 532] width 46 height 18
click at [192, 444] on div "Shapes" at bounding box center [196, 533] width 26 height 8
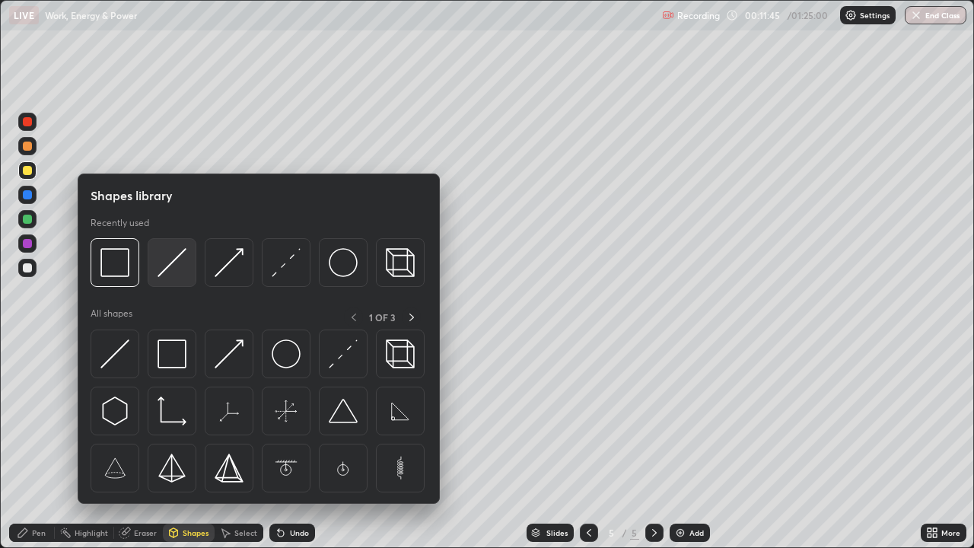
click at [173, 268] on img at bounding box center [171, 262] width 29 height 29
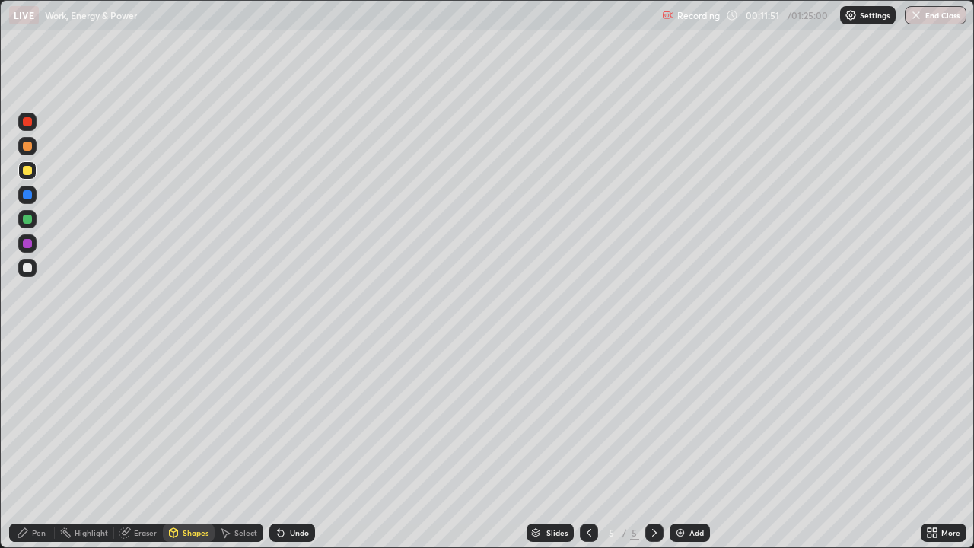
click at [21, 444] on div "Pen" at bounding box center [32, 532] width 46 height 18
click at [27, 267] on div at bounding box center [27, 267] width 9 height 9
click at [29, 444] on div "Pen" at bounding box center [32, 532] width 46 height 18
click at [28, 195] on div at bounding box center [27, 194] width 9 height 9
click at [32, 274] on div at bounding box center [27, 268] width 18 height 18
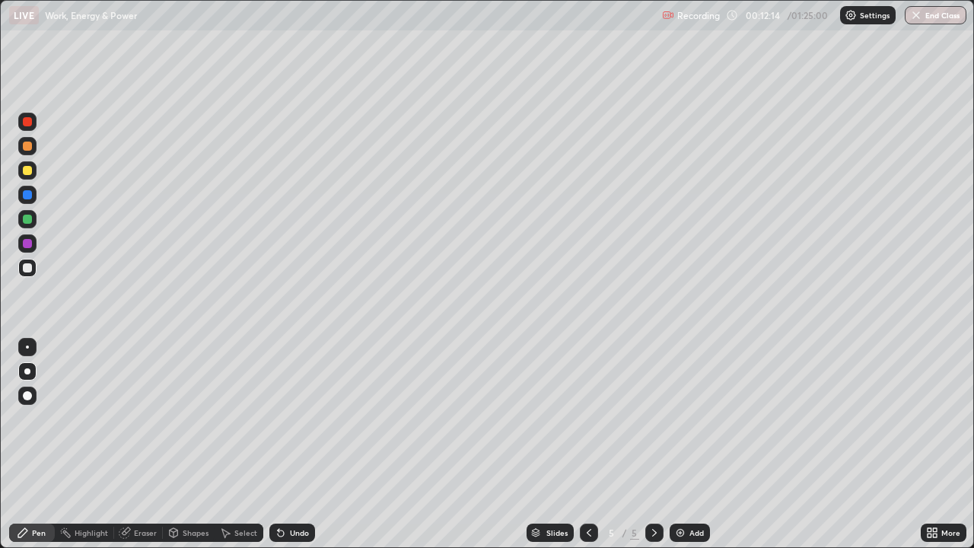
click at [24, 221] on div at bounding box center [27, 218] width 9 height 9
click at [26, 168] on div at bounding box center [27, 170] width 9 height 9
click at [246, 444] on div "Select" at bounding box center [238, 532] width 49 height 18
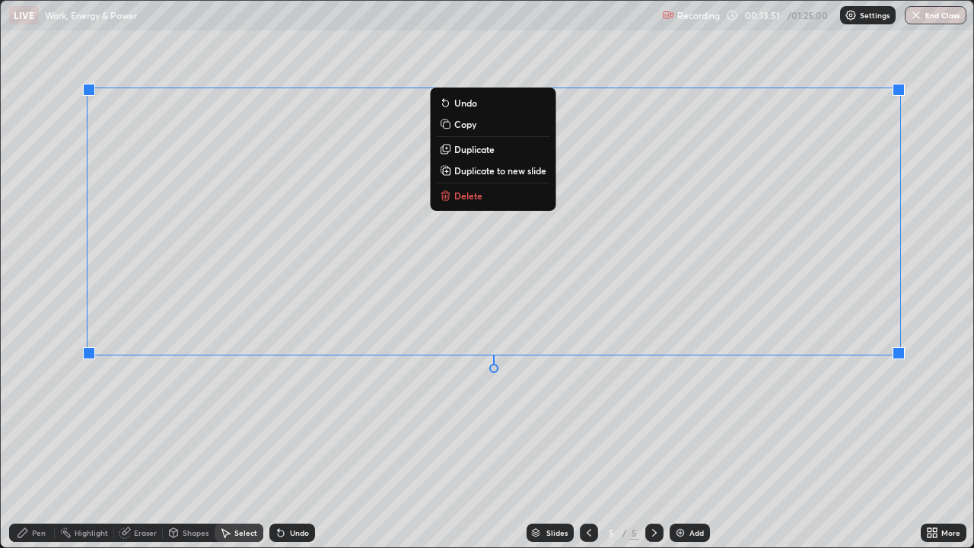
click at [364, 409] on div "0 ° Undo Copy Duplicate Duplicate to new slide Delete" at bounding box center [487, 274] width 972 height 546
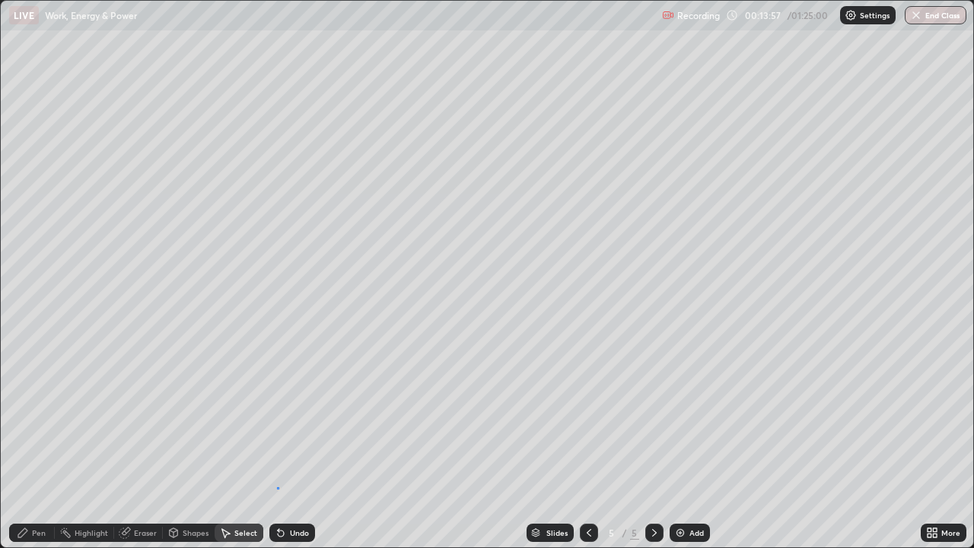
click at [277, 444] on div "0 ° Undo Copy Duplicate Duplicate to new slide Delete" at bounding box center [487, 274] width 972 height 546
click at [189, 444] on div "Shapes" at bounding box center [196, 533] width 26 height 8
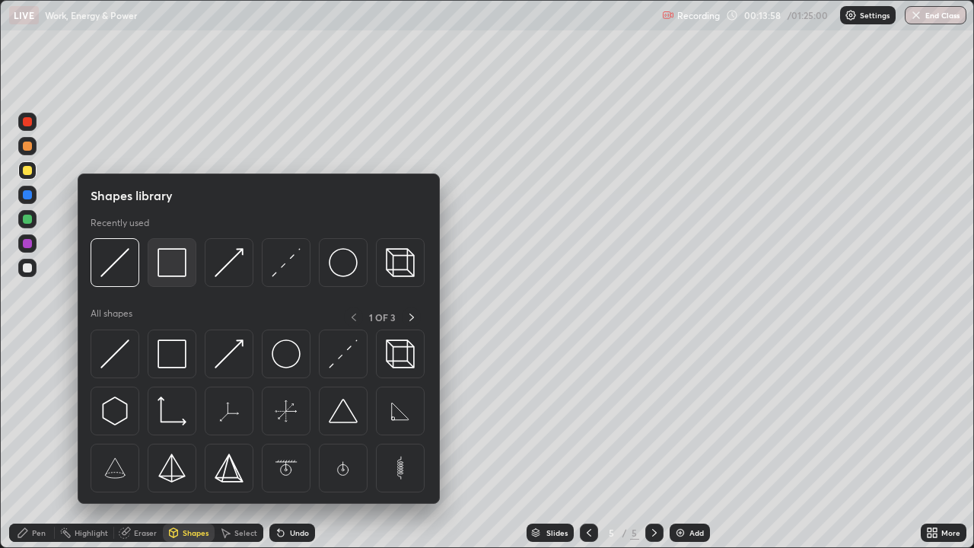
click at [162, 269] on img at bounding box center [171, 262] width 29 height 29
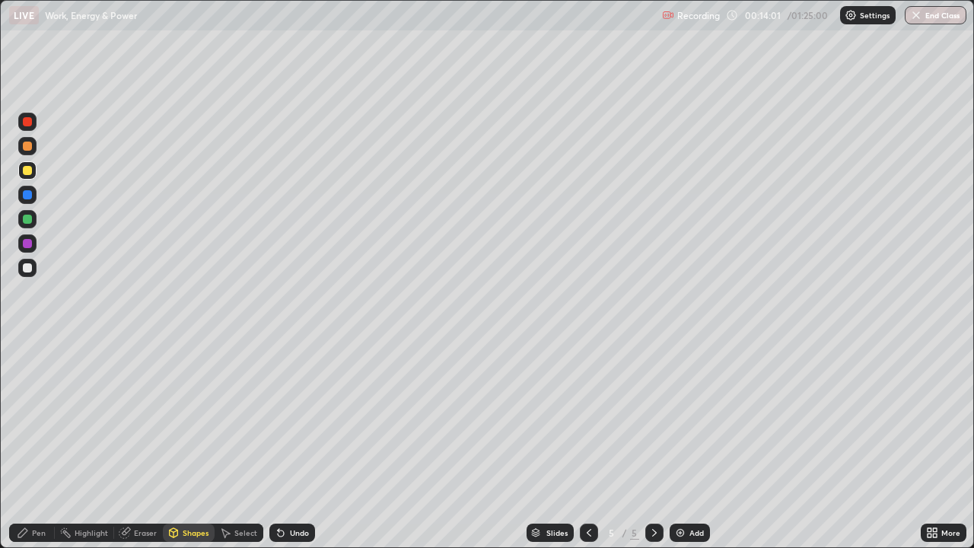
click at [301, 444] on div "Undo" at bounding box center [292, 532] width 46 height 18
click at [29, 267] on div at bounding box center [27, 267] width 9 height 9
click at [33, 167] on div at bounding box center [27, 170] width 18 height 18
click at [27, 444] on icon at bounding box center [23, 532] width 12 height 12
click at [30, 193] on div at bounding box center [27, 194] width 9 height 9
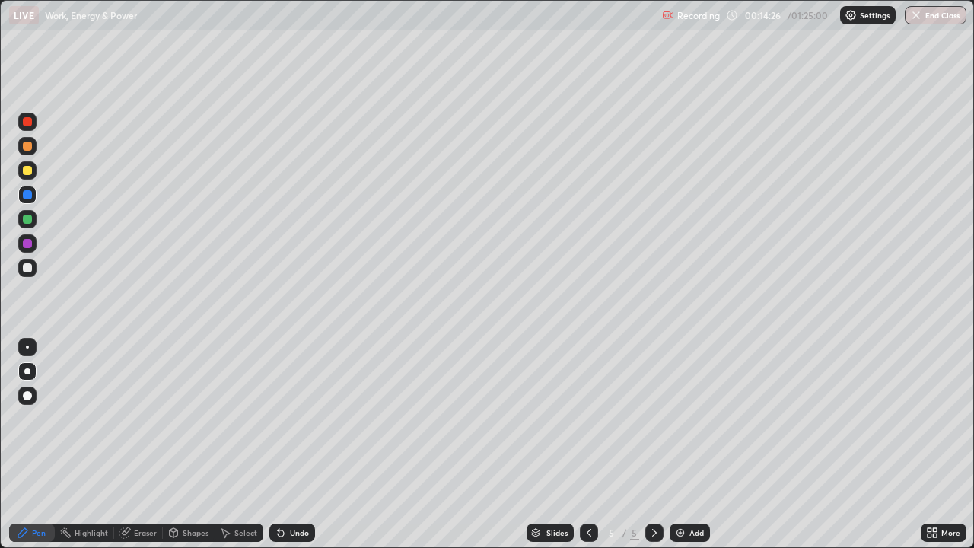
click at [28, 274] on div at bounding box center [27, 268] width 18 height 18
click at [28, 170] on div at bounding box center [27, 170] width 9 height 9
click at [27, 268] on div at bounding box center [27, 267] width 9 height 9
click at [307, 444] on div "Undo" at bounding box center [292, 532] width 46 height 18
click at [143, 444] on div "Eraser" at bounding box center [145, 533] width 23 height 8
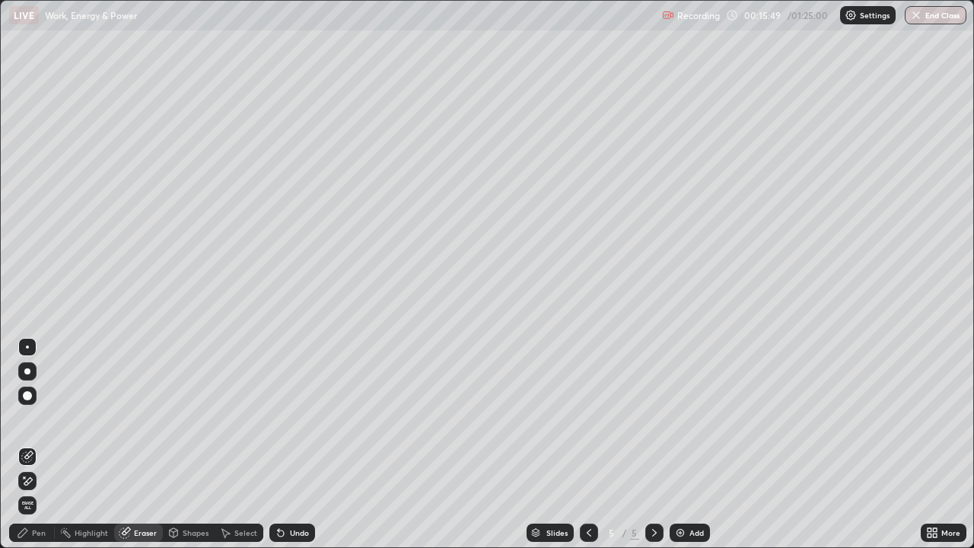
click at [36, 444] on div "Pen" at bounding box center [39, 533] width 14 height 8
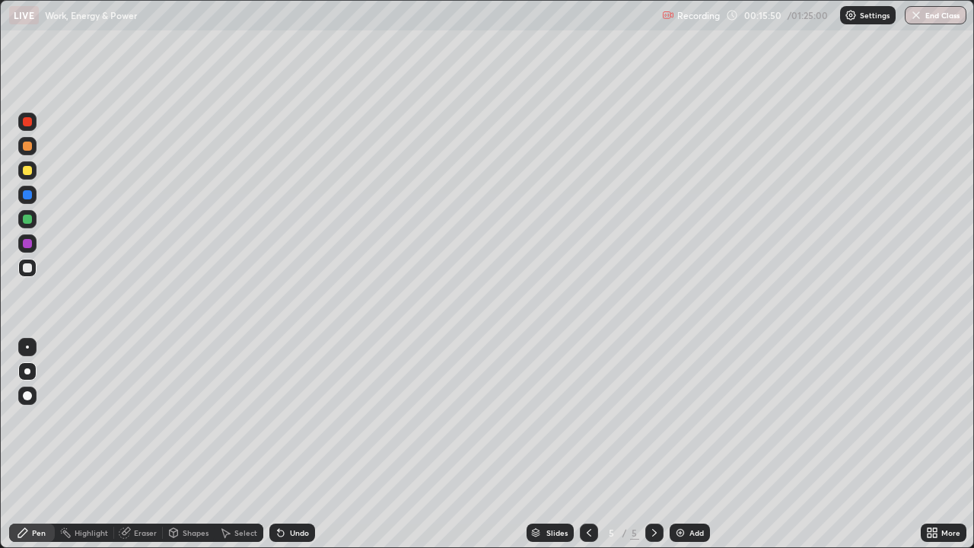
click at [28, 146] on div at bounding box center [27, 145] width 9 height 9
click at [25, 194] on div at bounding box center [27, 194] width 9 height 9
click at [28, 171] on div at bounding box center [27, 170] width 9 height 9
click at [27, 200] on div at bounding box center [27, 195] width 18 height 18
click at [23, 172] on div at bounding box center [27, 170] width 9 height 9
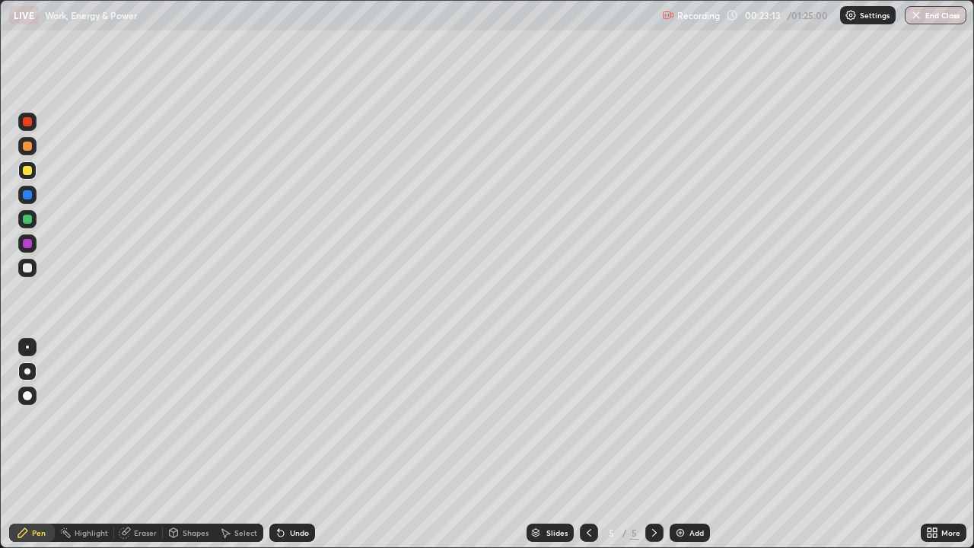
click at [296, 444] on div "Undo" at bounding box center [292, 532] width 46 height 18
click at [297, 444] on div "Undo" at bounding box center [299, 533] width 19 height 8
click at [675, 444] on img at bounding box center [680, 532] width 12 height 12
click at [197, 444] on div "Shapes" at bounding box center [196, 533] width 26 height 8
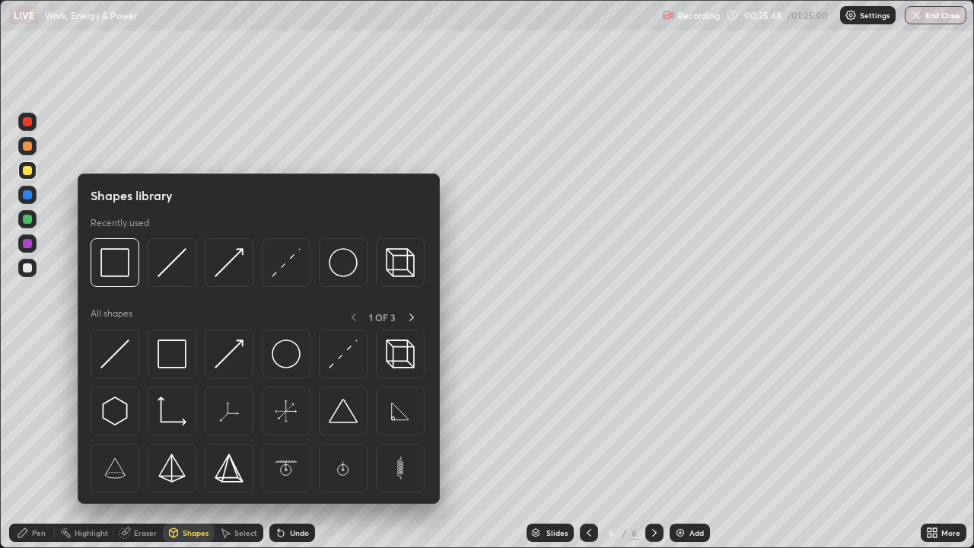
click at [170, 261] on img at bounding box center [171, 262] width 29 height 29
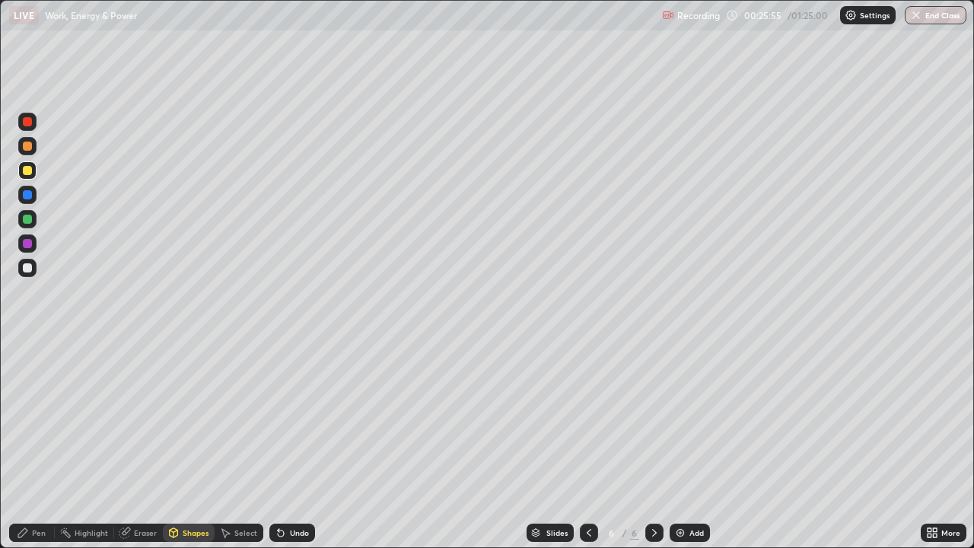
click at [33, 268] on div at bounding box center [27, 268] width 18 height 18
click at [40, 444] on div "Pen" at bounding box center [32, 532] width 46 height 18
click at [28, 195] on div at bounding box center [27, 194] width 9 height 9
click at [33, 220] on div at bounding box center [27, 219] width 18 height 18
click at [29, 193] on div at bounding box center [27, 194] width 9 height 9
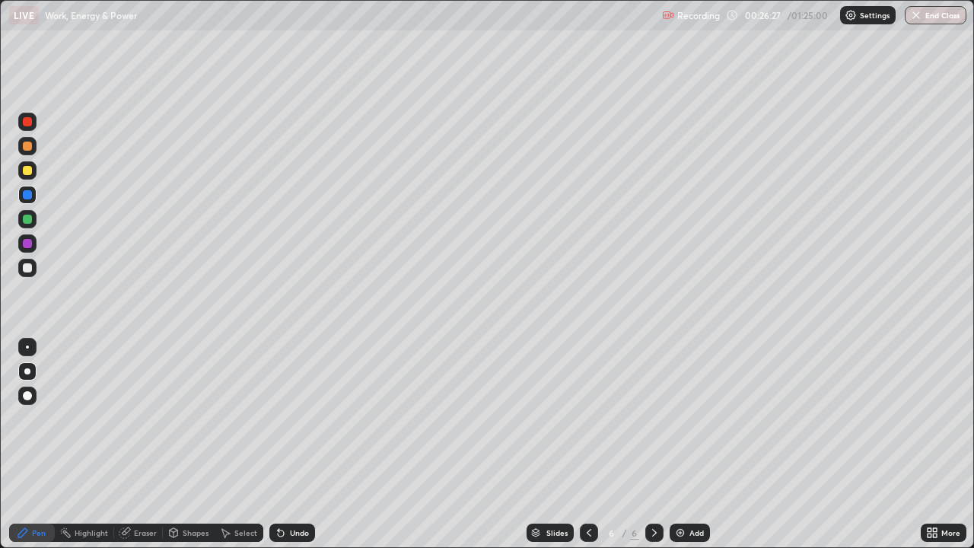
click at [27, 174] on div at bounding box center [27, 170] width 9 height 9
click at [30, 217] on div at bounding box center [27, 218] width 9 height 9
click at [33, 170] on div at bounding box center [27, 170] width 18 height 18
click at [23, 203] on div at bounding box center [27, 195] width 18 height 18
click at [30, 145] on div at bounding box center [27, 145] width 9 height 9
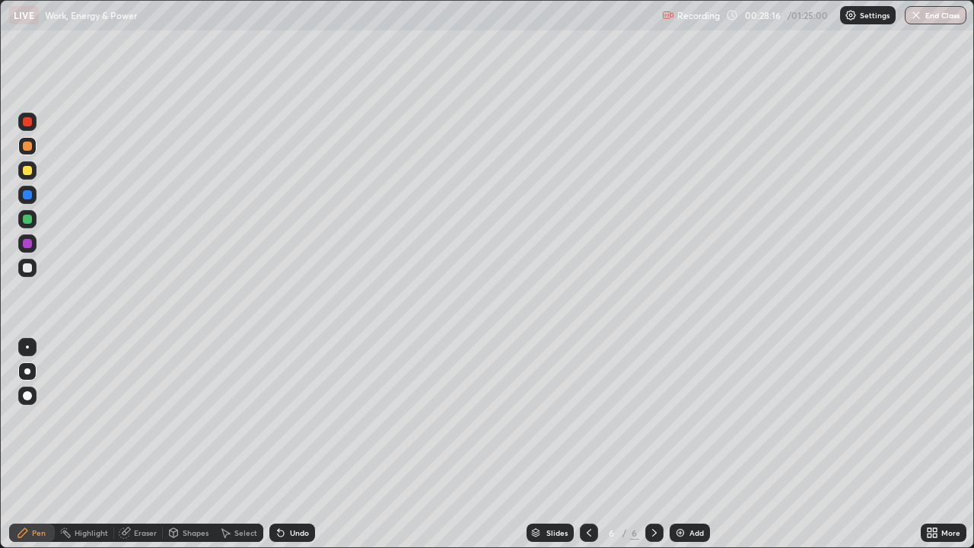
click at [298, 444] on div "Undo" at bounding box center [292, 532] width 46 height 18
click at [291, 444] on div "Undo" at bounding box center [292, 532] width 46 height 18
click at [691, 444] on div "Add" at bounding box center [696, 533] width 14 height 8
click at [21, 167] on div at bounding box center [27, 170] width 18 height 18
click at [32, 191] on div at bounding box center [27, 195] width 18 height 18
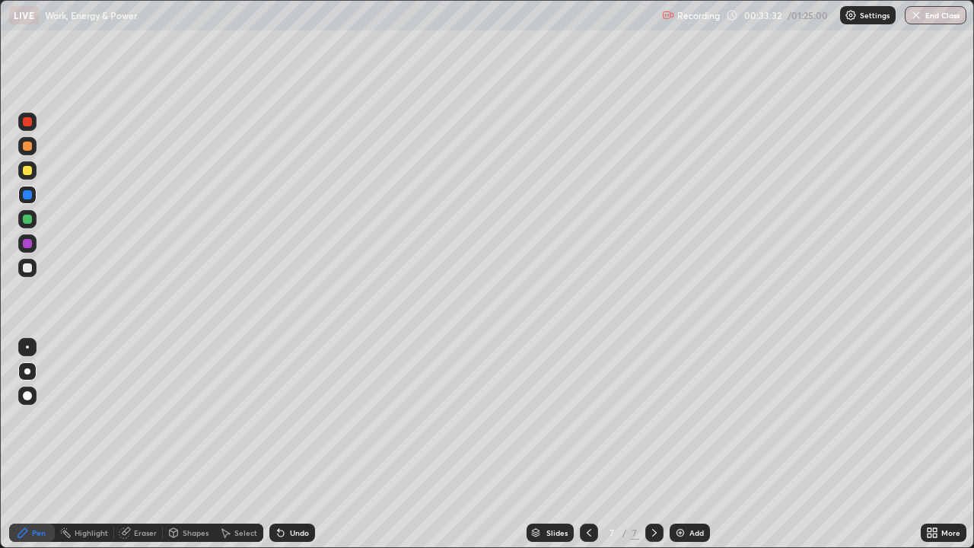
click at [290, 444] on div "Undo" at bounding box center [299, 533] width 19 height 8
click at [138, 444] on div "Eraser" at bounding box center [138, 532] width 49 height 18
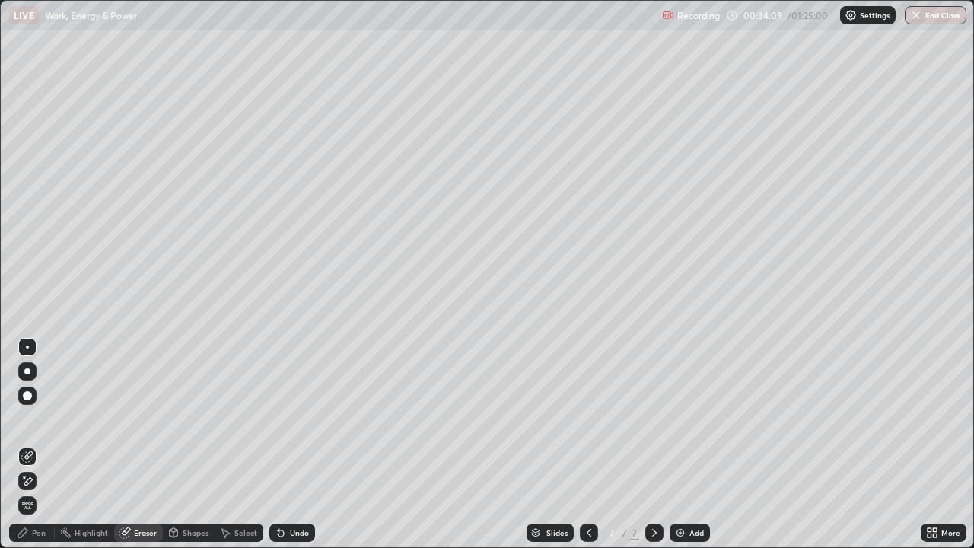
click at [39, 444] on div "Pen" at bounding box center [39, 533] width 14 height 8
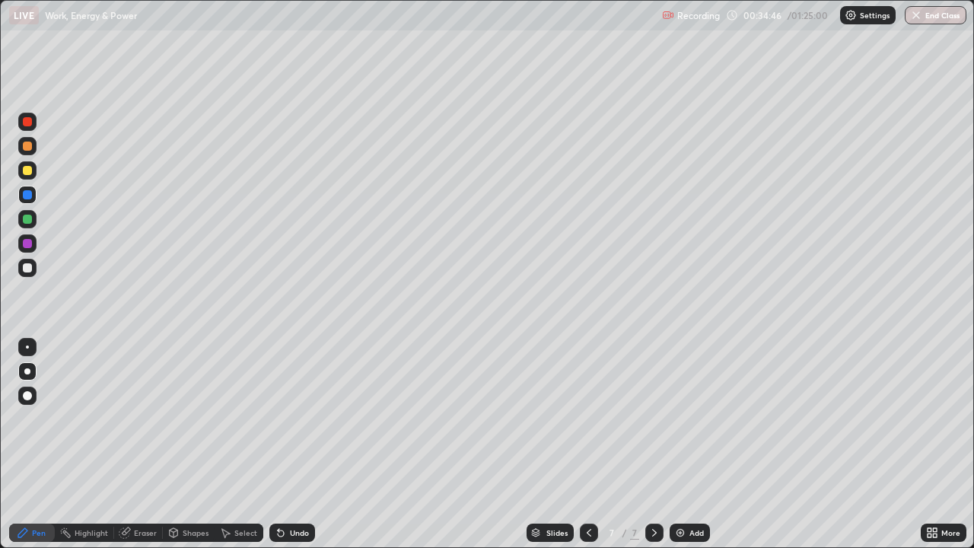
click at [30, 169] on div at bounding box center [27, 170] width 9 height 9
click at [683, 444] on img at bounding box center [680, 532] width 12 height 12
click at [30, 271] on div at bounding box center [27, 267] width 9 height 9
click at [297, 444] on div "Undo" at bounding box center [299, 533] width 19 height 8
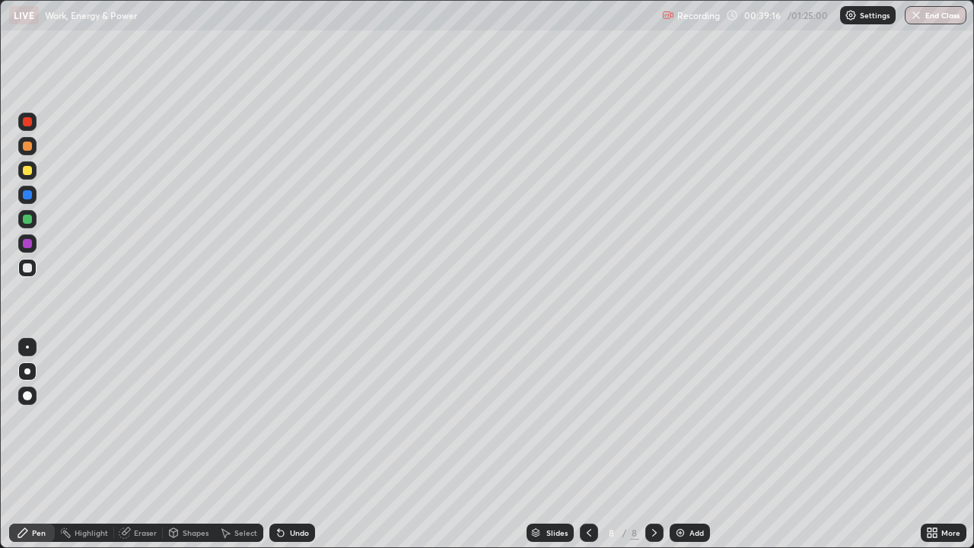
click at [293, 444] on div "Undo" at bounding box center [292, 532] width 46 height 18
click at [685, 444] on div "Add" at bounding box center [689, 532] width 40 height 18
click at [30, 141] on div at bounding box center [27, 146] width 18 height 18
click at [284, 444] on icon at bounding box center [281, 532] width 12 height 12
click at [287, 444] on div "Undo" at bounding box center [292, 532] width 46 height 18
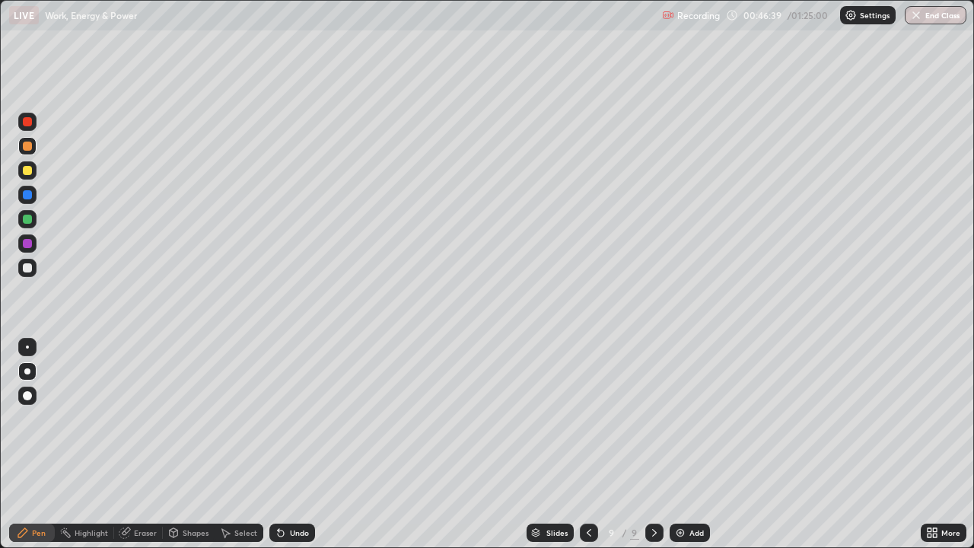
click at [290, 444] on div "Undo" at bounding box center [299, 533] width 19 height 8
click at [29, 150] on div at bounding box center [27, 145] width 9 height 9
click at [26, 272] on div at bounding box center [27, 267] width 9 height 9
click at [297, 444] on div "Undo" at bounding box center [299, 533] width 19 height 8
click at [296, 444] on div "Undo" at bounding box center [299, 533] width 19 height 8
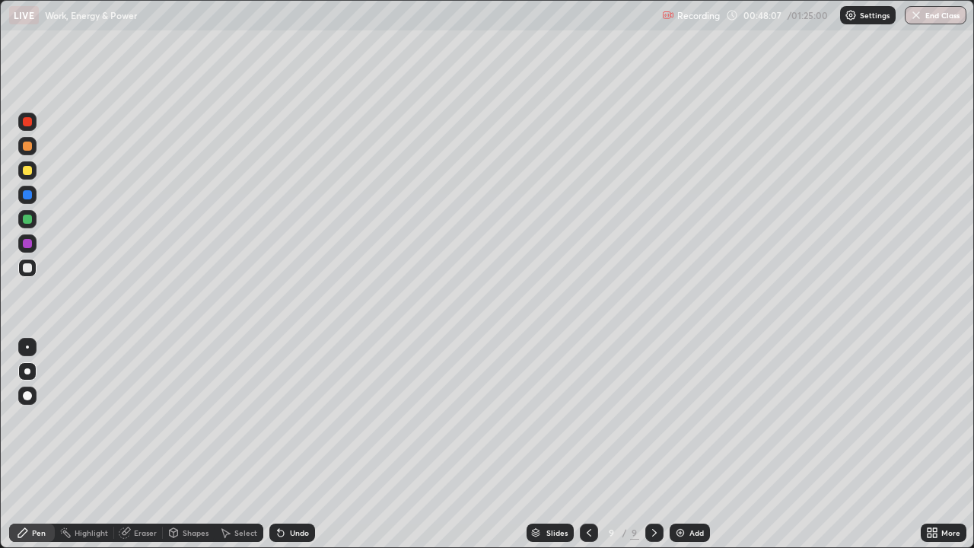
click at [29, 172] on div at bounding box center [27, 170] width 9 height 9
click at [682, 444] on img at bounding box center [680, 532] width 12 height 12
click at [304, 444] on div "Undo" at bounding box center [299, 533] width 19 height 8
click at [297, 444] on div "Undo" at bounding box center [299, 533] width 19 height 8
click at [295, 444] on div "Undo" at bounding box center [299, 533] width 19 height 8
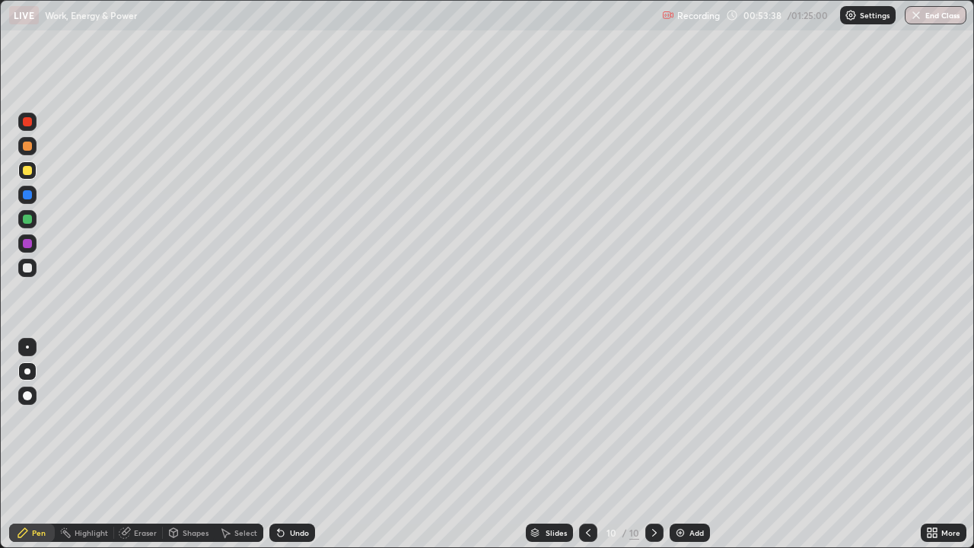
click at [299, 444] on div "Undo" at bounding box center [292, 532] width 46 height 18
click at [172, 444] on icon at bounding box center [174, 532] width 8 height 9
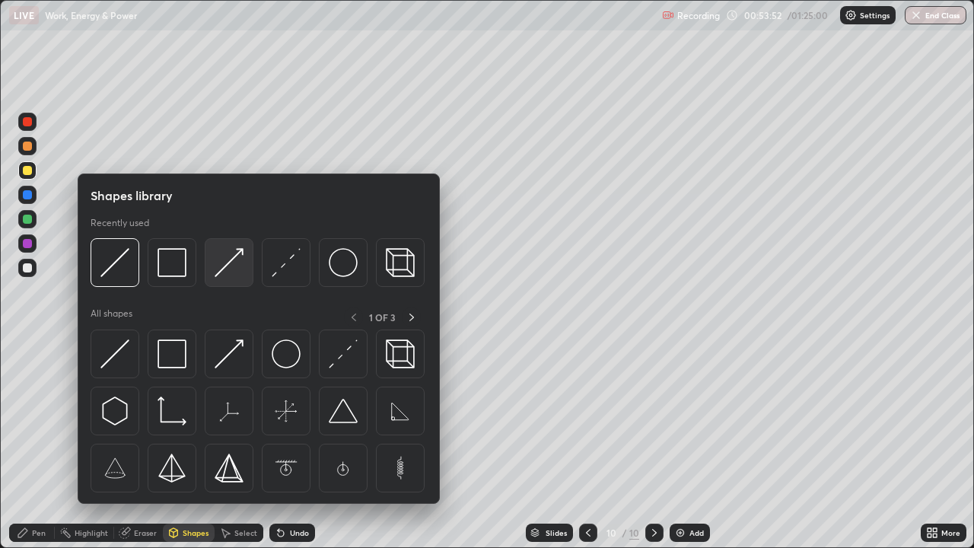
click at [226, 280] on div at bounding box center [229, 262] width 49 height 49
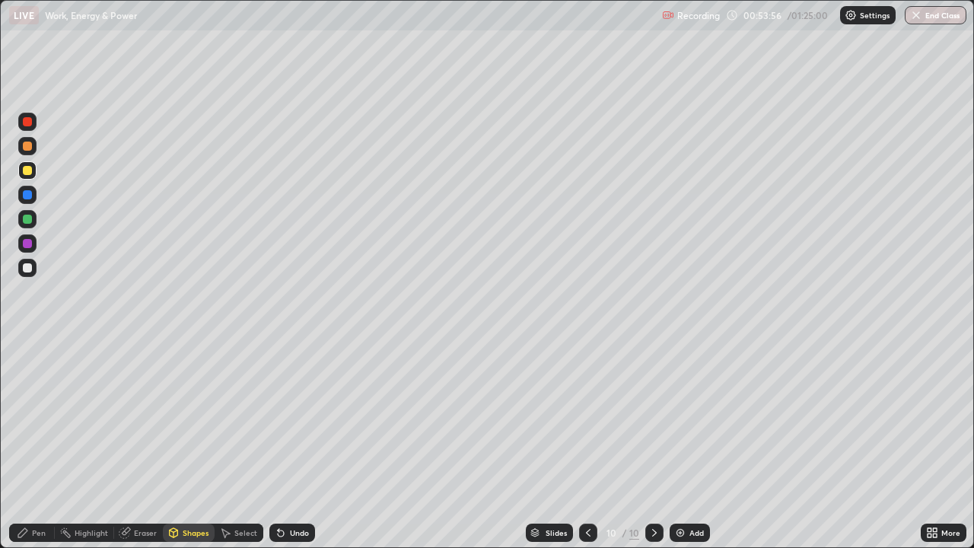
click at [39, 444] on div "Pen" at bounding box center [32, 532] width 46 height 18
click at [33, 266] on div at bounding box center [27, 268] width 18 height 18
click at [23, 195] on div at bounding box center [27, 194] width 9 height 9
click at [302, 444] on div "Undo" at bounding box center [299, 533] width 19 height 8
click at [302, 444] on div "Undo" at bounding box center [292, 532] width 46 height 18
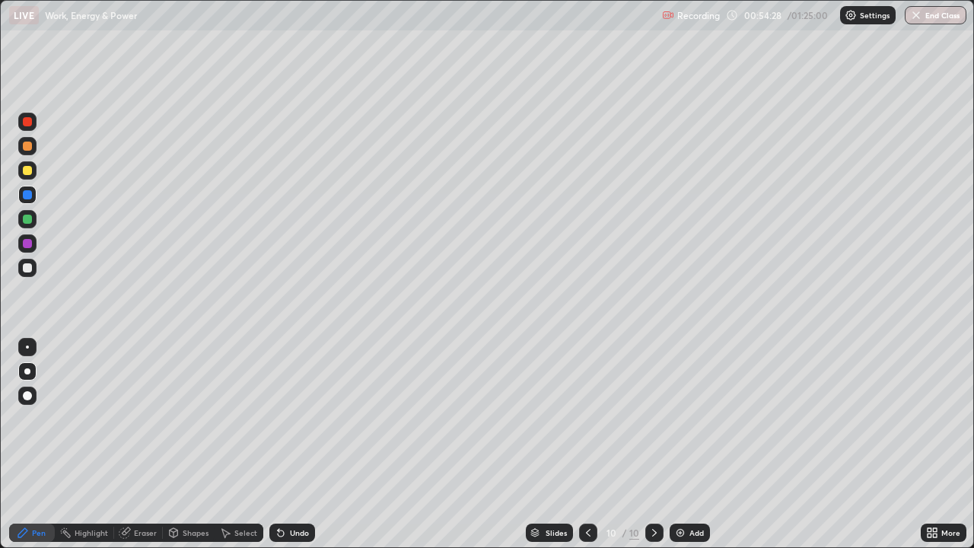
click at [300, 444] on div "Undo" at bounding box center [292, 532] width 46 height 18
click at [298, 444] on div "Undo" at bounding box center [299, 533] width 19 height 8
click at [305, 444] on div "Undo" at bounding box center [299, 533] width 19 height 8
click at [299, 444] on div "Undo" at bounding box center [299, 533] width 19 height 8
click at [297, 444] on div "Undo" at bounding box center [299, 533] width 19 height 8
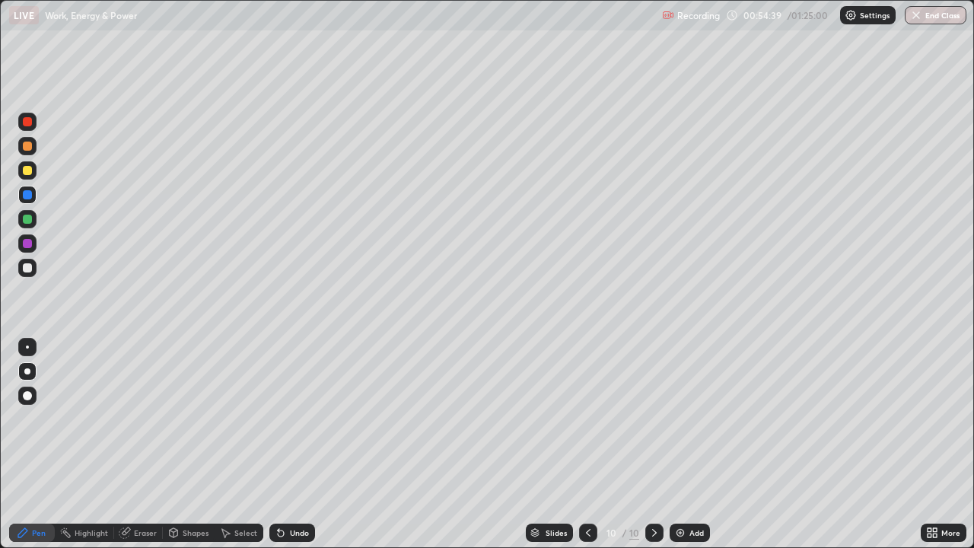
click at [293, 444] on div "Undo" at bounding box center [299, 533] width 19 height 8
click at [294, 444] on div "Undo" at bounding box center [292, 532] width 46 height 18
click at [297, 444] on div "Undo" at bounding box center [299, 533] width 19 height 8
click at [27, 220] on div at bounding box center [27, 218] width 9 height 9
click at [23, 167] on div at bounding box center [27, 170] width 18 height 18
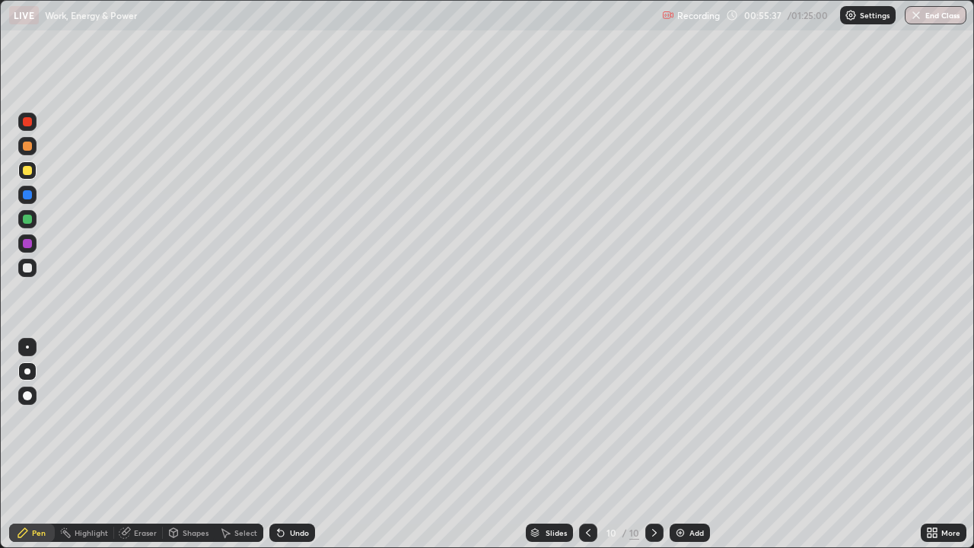
click at [30, 271] on div at bounding box center [27, 267] width 9 height 9
click at [685, 444] on div "Add" at bounding box center [689, 532] width 40 height 18
click at [27, 147] on div at bounding box center [27, 145] width 9 height 9
click at [28, 268] on div at bounding box center [27, 267] width 9 height 9
click at [152, 444] on div "Eraser" at bounding box center [138, 532] width 49 height 30
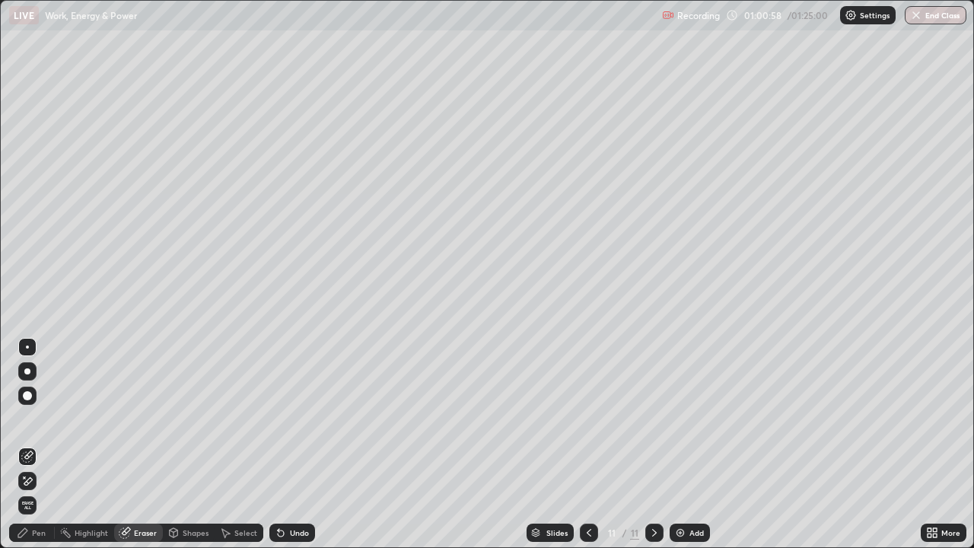
click at [39, 444] on div "Pen" at bounding box center [32, 532] width 46 height 18
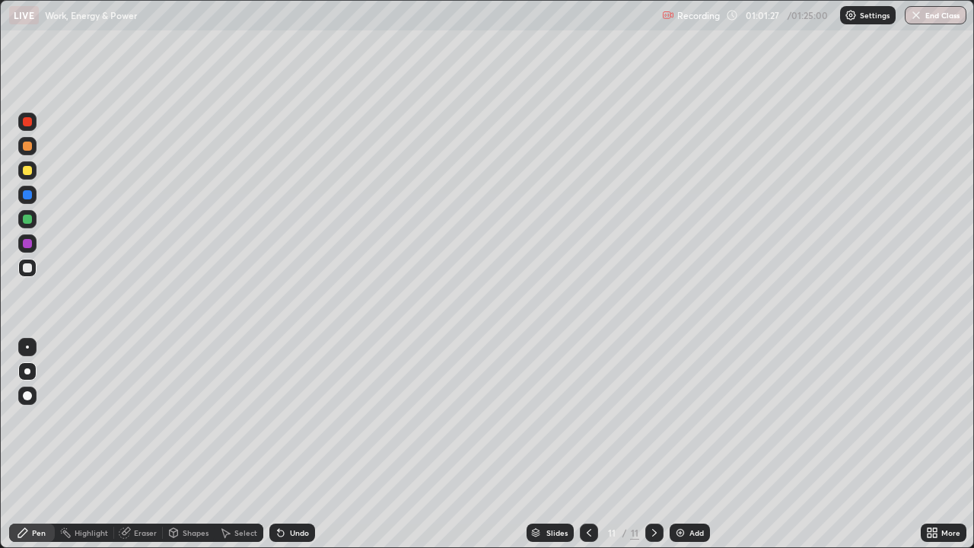
click at [290, 444] on div "Undo" at bounding box center [299, 533] width 19 height 8
click at [287, 444] on div "Undo" at bounding box center [292, 532] width 46 height 18
click at [285, 444] on div "Undo" at bounding box center [292, 532] width 46 height 18
click at [282, 444] on icon at bounding box center [281, 532] width 12 height 12
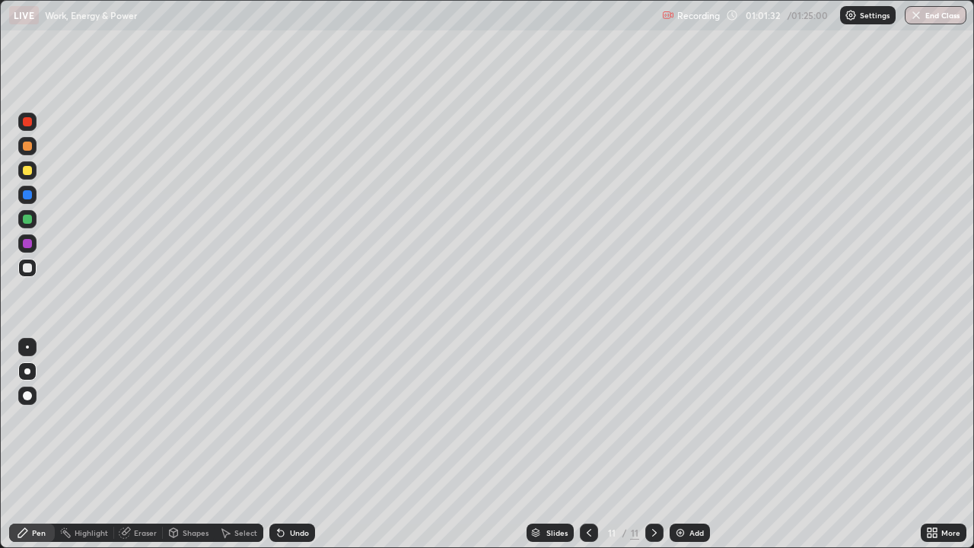
click at [291, 444] on div "Undo" at bounding box center [292, 532] width 46 height 18
click at [290, 444] on div "Undo" at bounding box center [292, 532] width 46 height 18
click at [24, 170] on div at bounding box center [27, 170] width 9 height 9
click at [679, 444] on img at bounding box center [680, 532] width 12 height 12
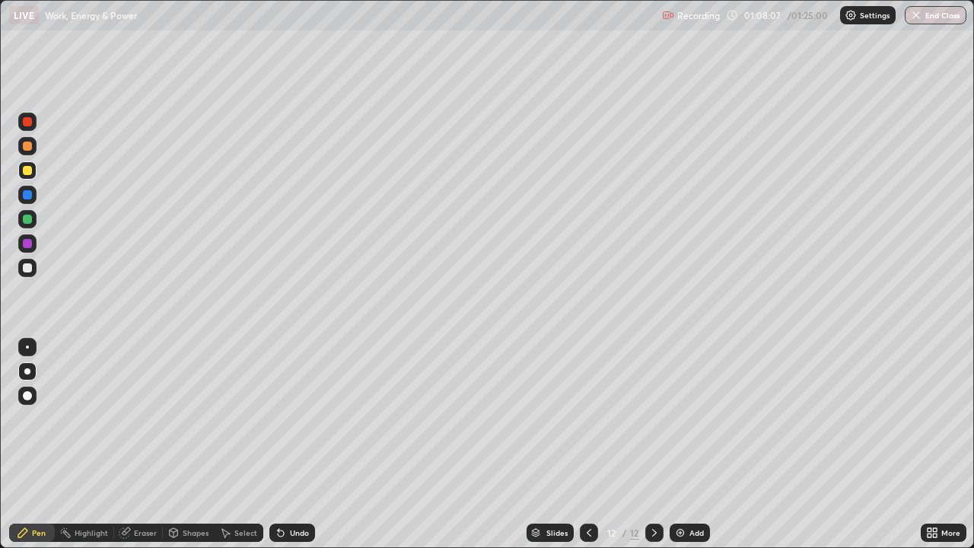
click at [27, 269] on div at bounding box center [27, 267] width 9 height 9
click at [145, 444] on div "Eraser" at bounding box center [145, 533] width 23 height 8
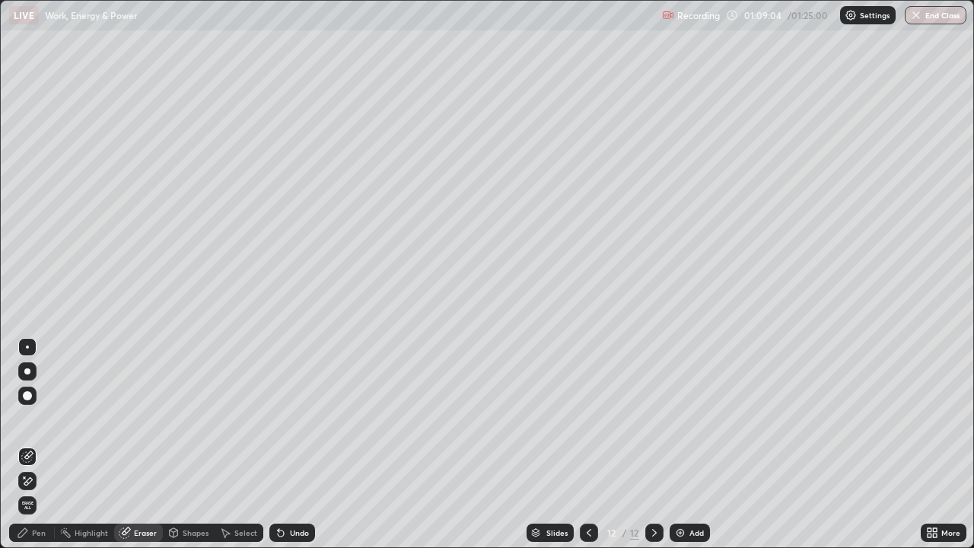
click at [35, 444] on div "Pen" at bounding box center [39, 533] width 14 height 8
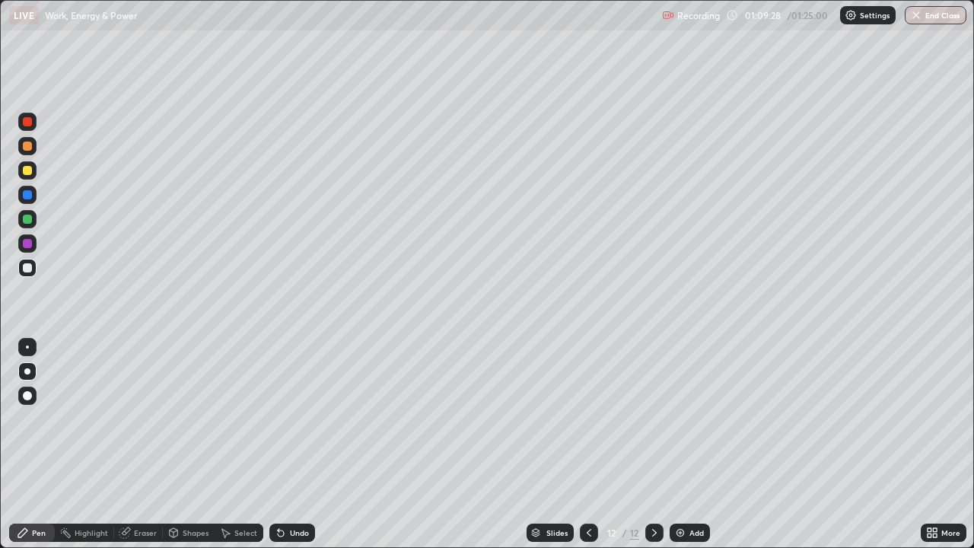
click at [146, 444] on div "Eraser" at bounding box center [145, 533] width 23 height 8
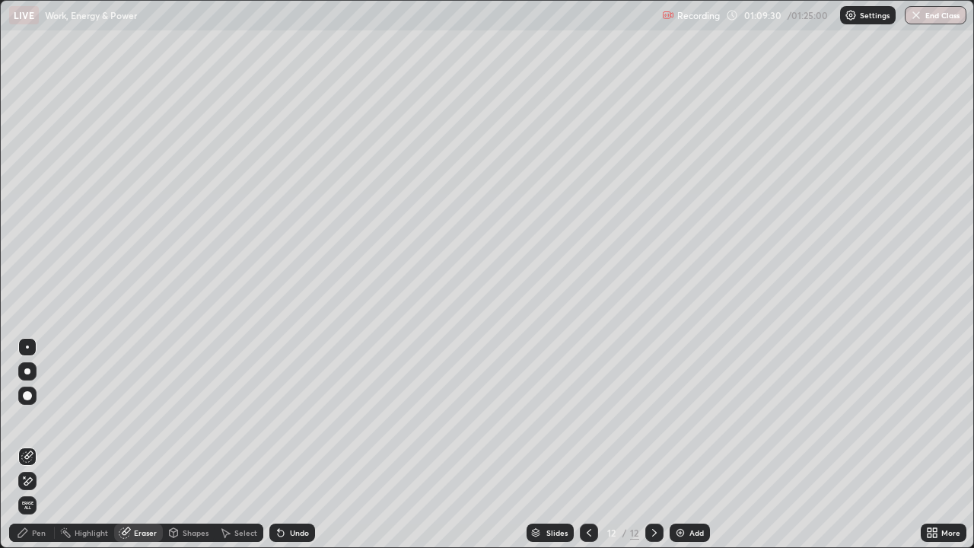
click at [33, 444] on div "Pen" at bounding box center [39, 533] width 14 height 8
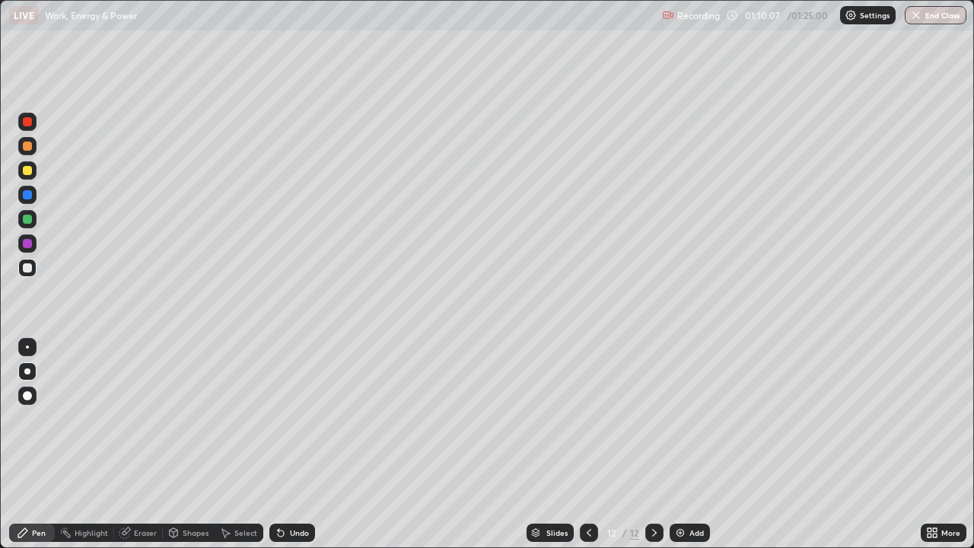
click at [26, 168] on div at bounding box center [27, 170] width 9 height 9
click at [27, 226] on div at bounding box center [27, 219] width 18 height 18
click at [691, 444] on div "Add" at bounding box center [696, 533] width 14 height 8
click at [291, 444] on div "Undo" at bounding box center [299, 533] width 19 height 8
click at [284, 444] on div "Undo" at bounding box center [292, 532] width 46 height 18
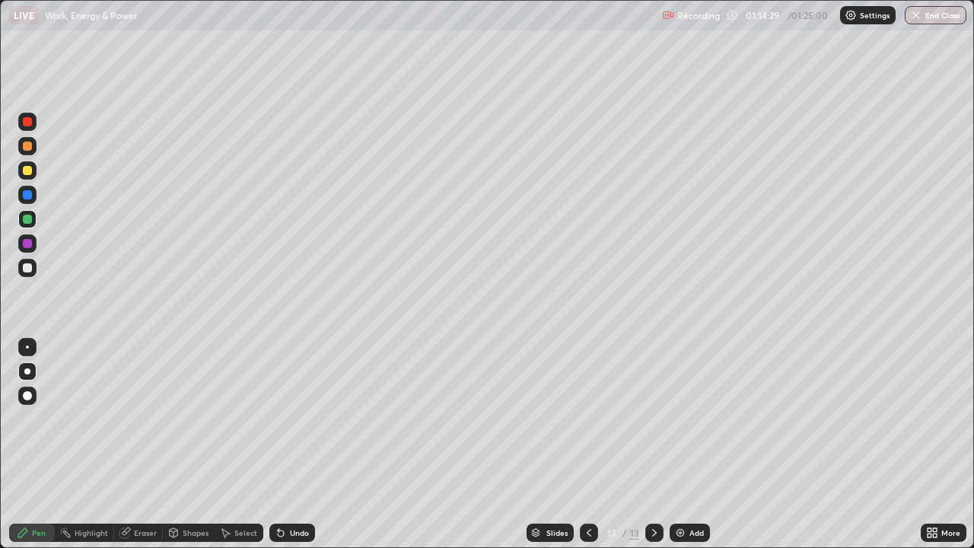
click at [27, 167] on div at bounding box center [27, 170] width 9 height 9
click at [34, 268] on div at bounding box center [27, 268] width 18 height 18
click at [291, 444] on div "Undo" at bounding box center [299, 533] width 19 height 8
click at [292, 444] on div "Undo" at bounding box center [299, 533] width 19 height 8
click at [295, 444] on div "Undo" at bounding box center [292, 532] width 46 height 18
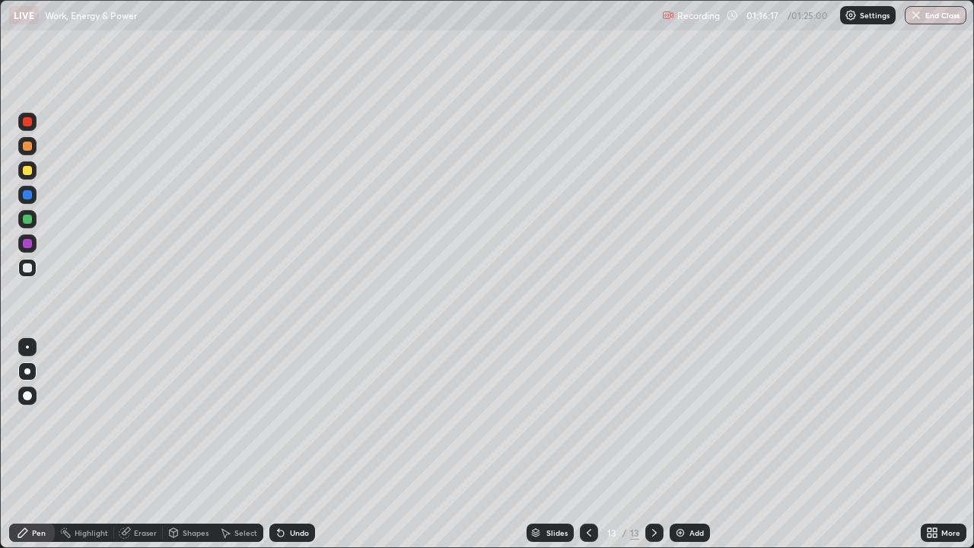
click at [27, 178] on div at bounding box center [27, 170] width 18 height 18
click at [308, 444] on div "Undo" at bounding box center [292, 532] width 46 height 18
click at [936, 17] on button "End Class" at bounding box center [936, 15] width 60 height 18
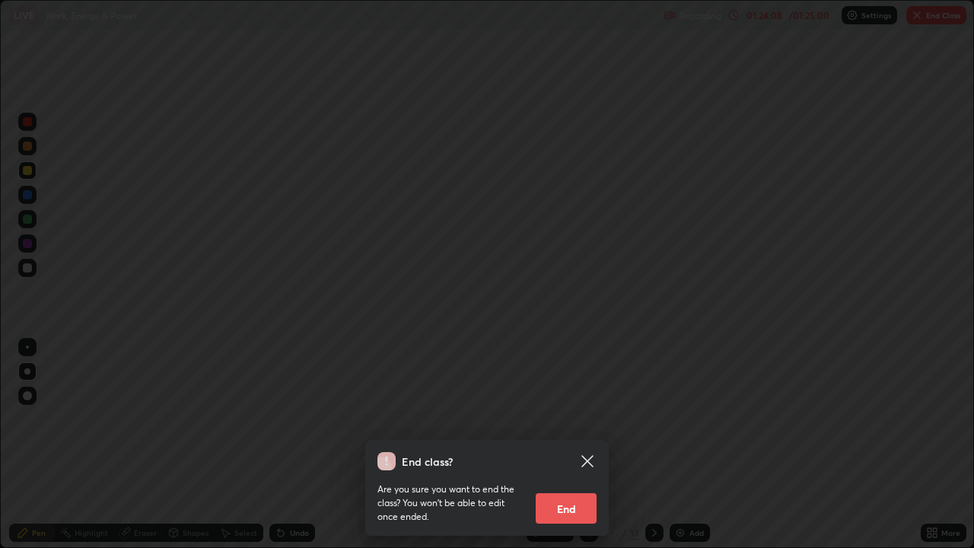
click at [589, 444] on button "End" at bounding box center [565, 508] width 61 height 30
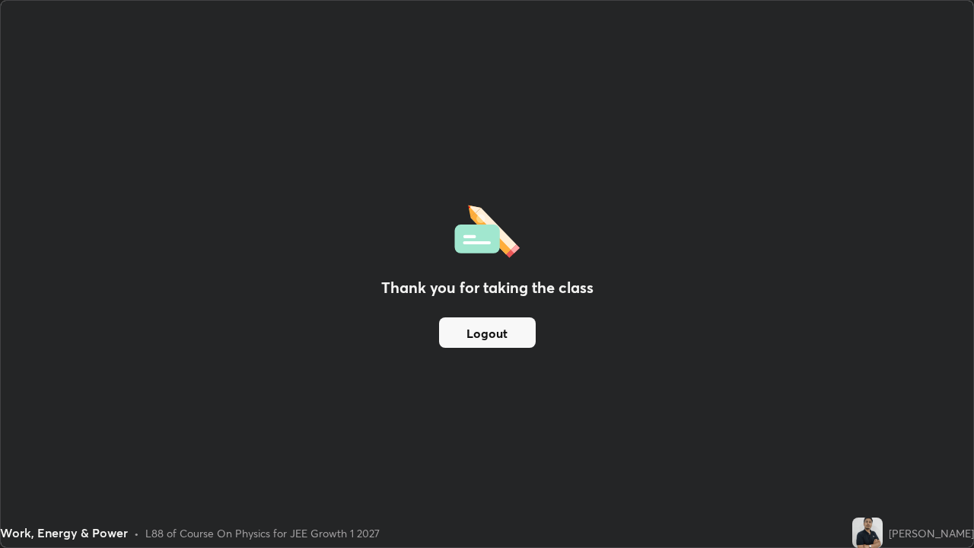
click at [529, 326] on button "Logout" at bounding box center [487, 332] width 97 height 30
